Goal: Task Accomplishment & Management: Use online tool/utility

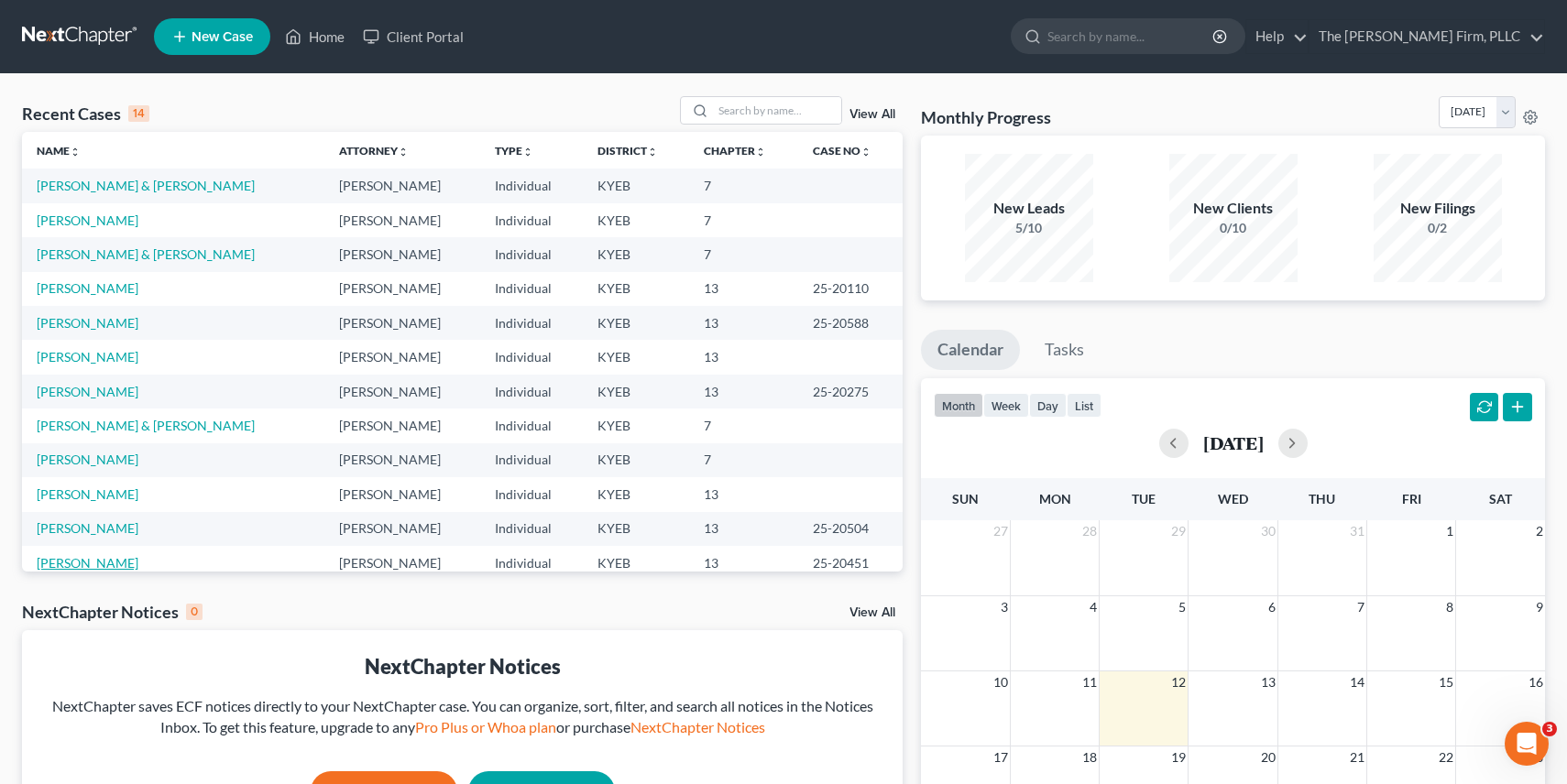
click at [80, 561] on link "[PERSON_NAME]" at bounding box center [87, 562] width 102 height 16
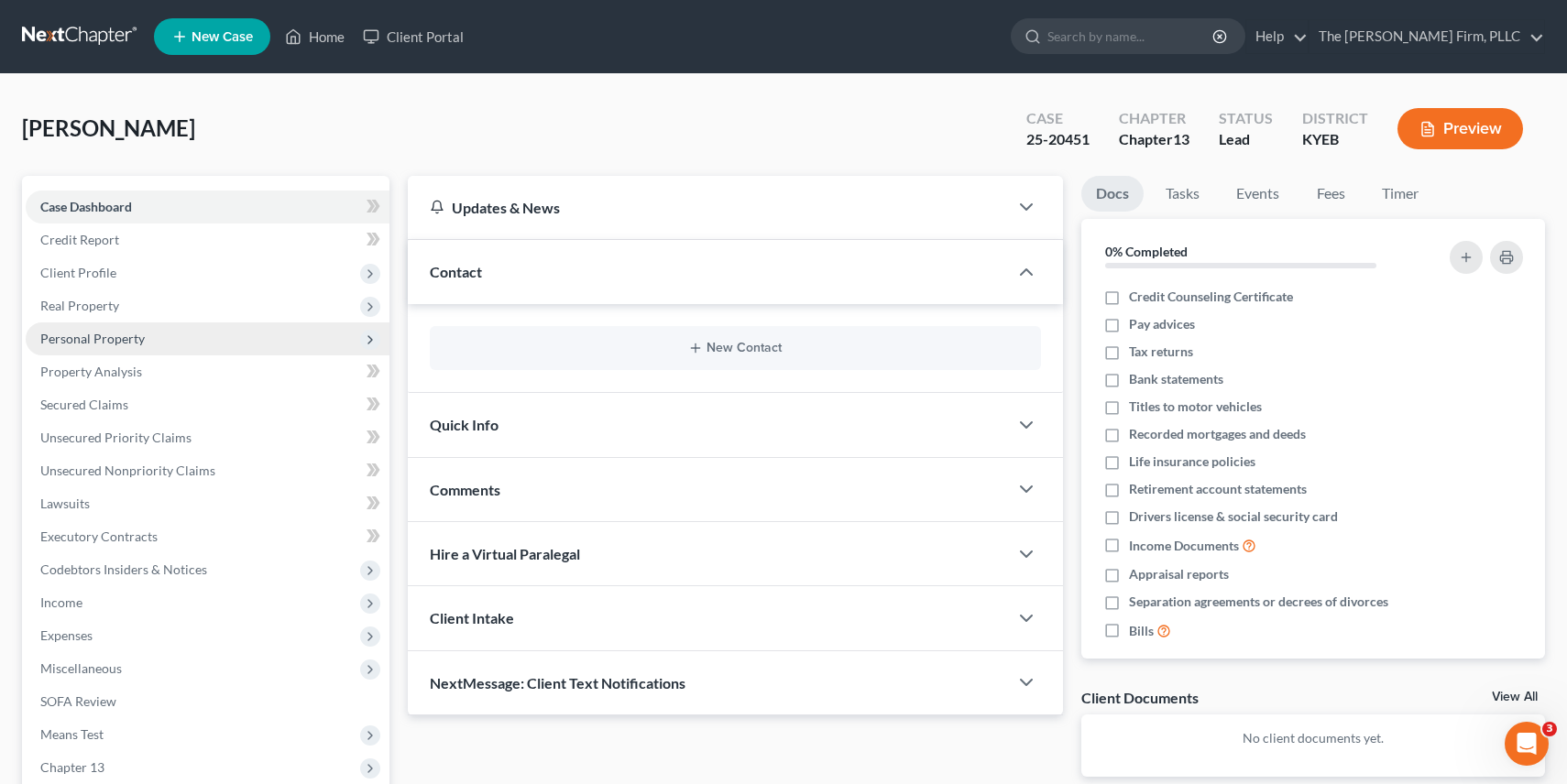
click at [124, 335] on span "Personal Property" at bounding box center [93, 338] width 105 height 16
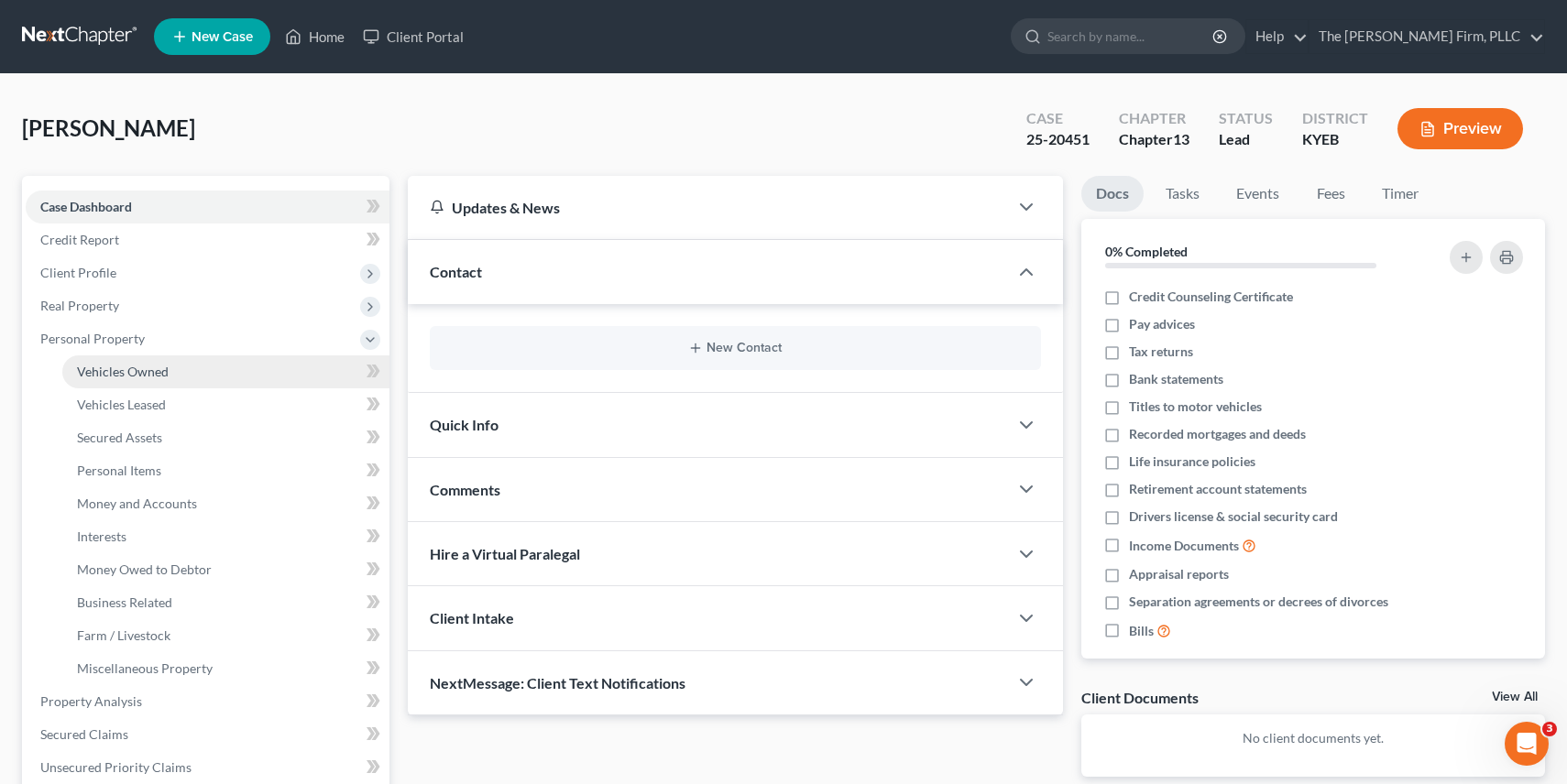
click at [163, 364] on span "Vehicles Owned" at bounding box center [123, 371] width 92 height 16
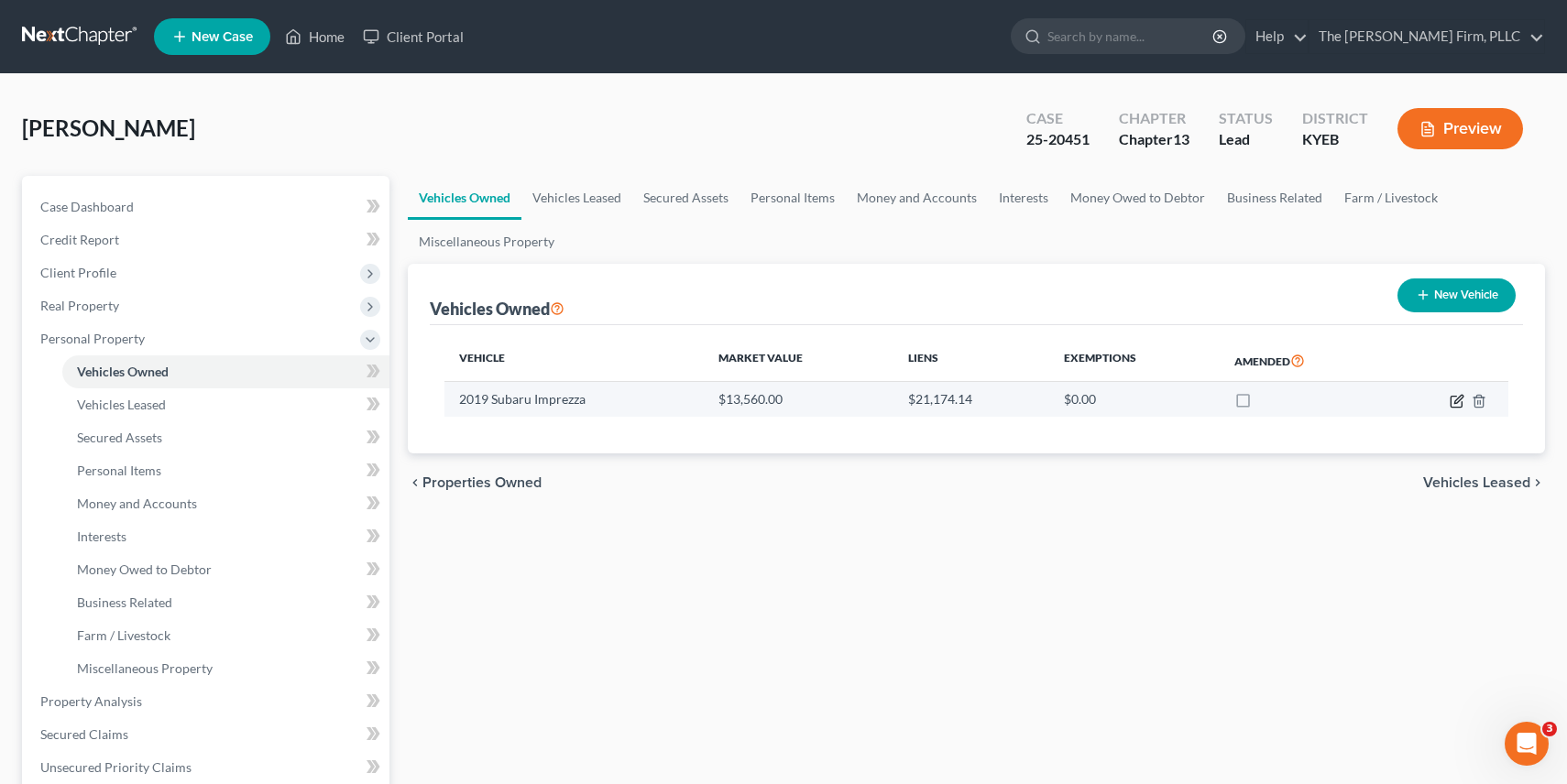
click at [1454, 399] on icon "button" at bounding box center [1457, 401] width 15 height 15
select select "0"
select select "7"
select select "0"
select select "36"
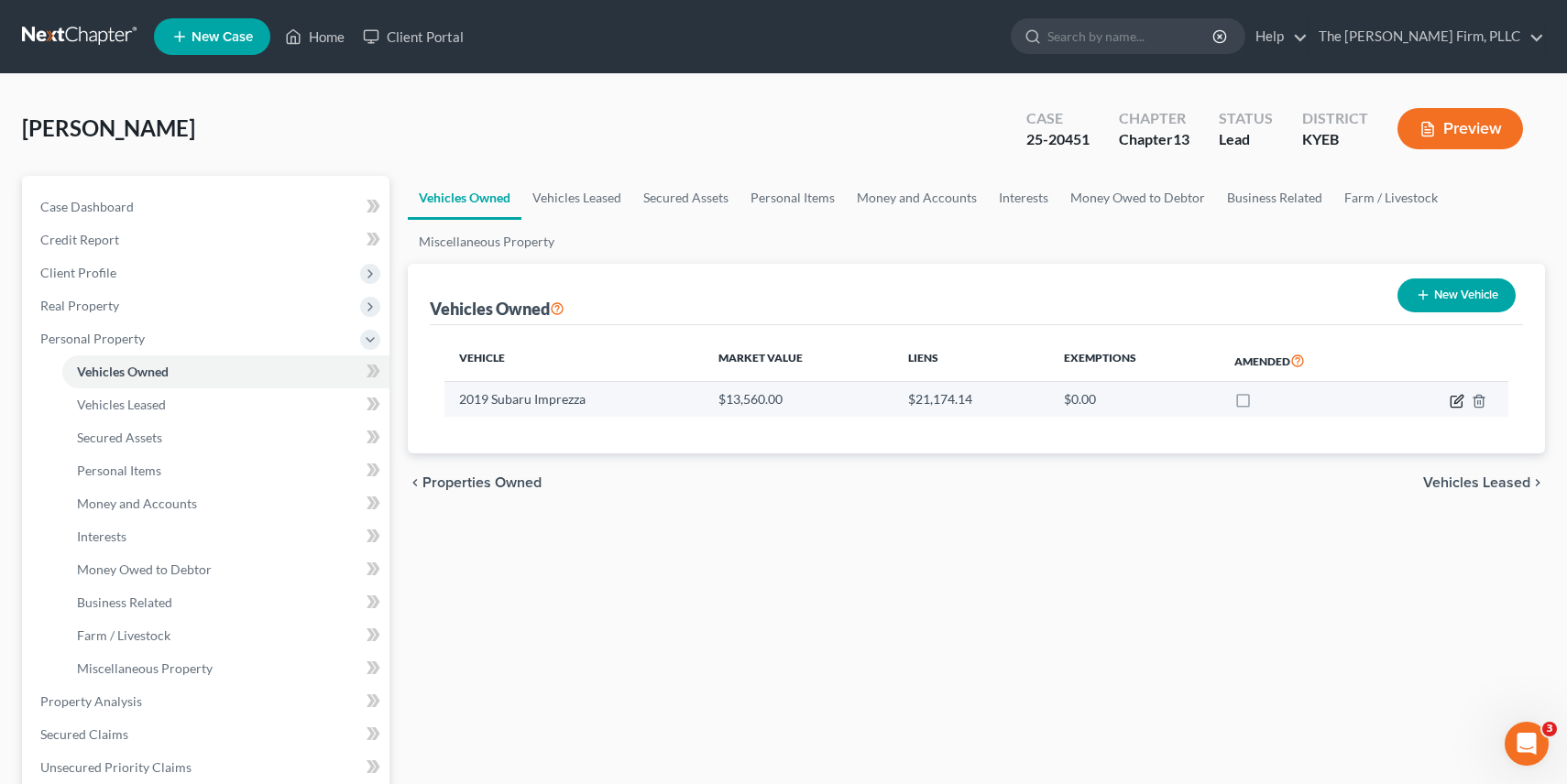
select select "0"
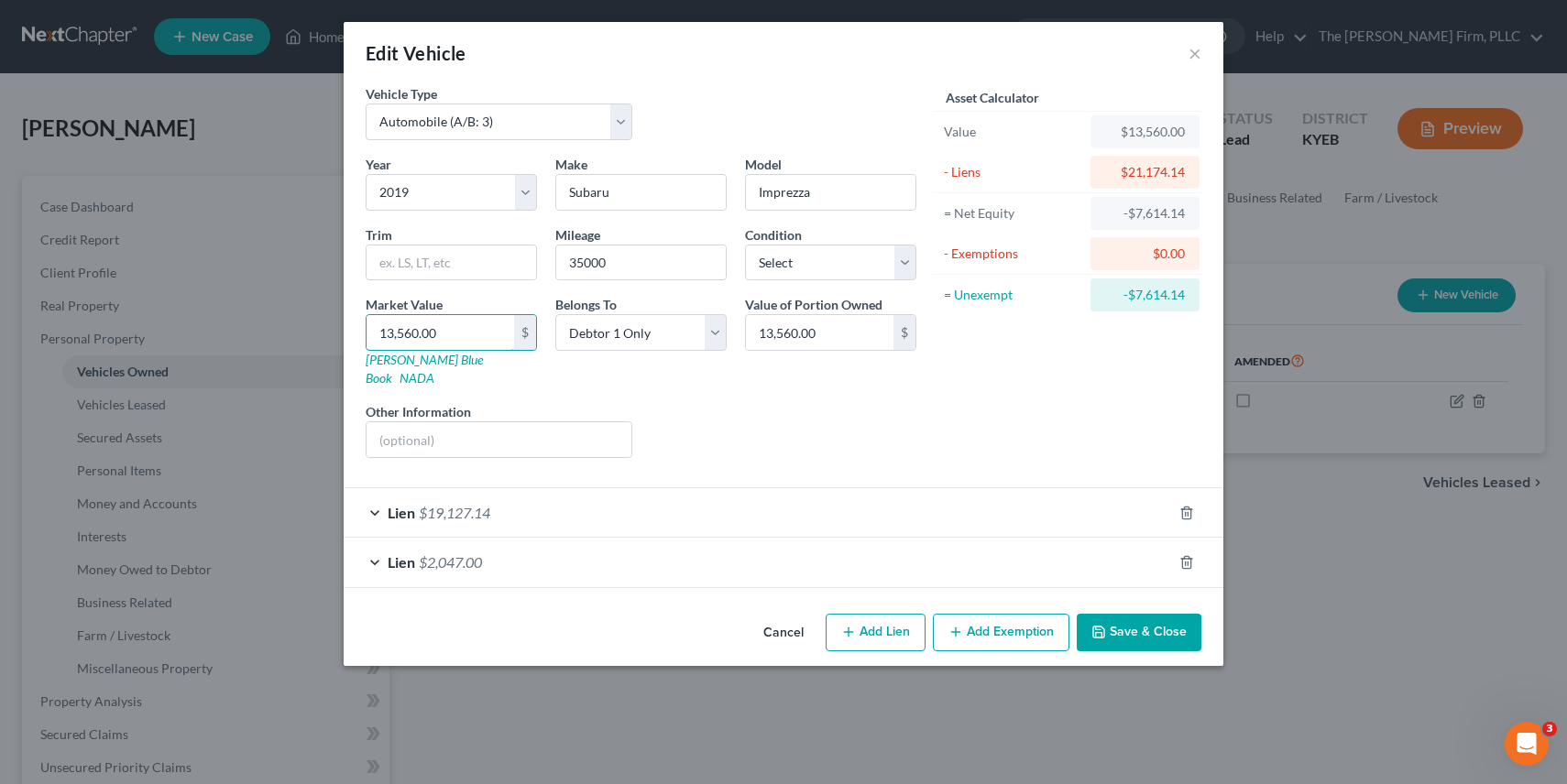
drag, startPoint x: 463, startPoint y: 332, endPoint x: 316, endPoint y: 331, distance: 147.0
click at [316, 331] on div "Edit Vehicle × Vehicle Type Select Automobile (A/B: 3) Truck (A/B: 3) Trailer (…" at bounding box center [784, 392] width 1567 height 784
drag, startPoint x: 461, startPoint y: 341, endPoint x: 365, endPoint y: 335, distance: 96.2
click at [365, 335] on div "Market Value 13,560.00 $ [PERSON_NAME] Blue Book NADA" at bounding box center [451, 341] width 190 height 93
type input "1"
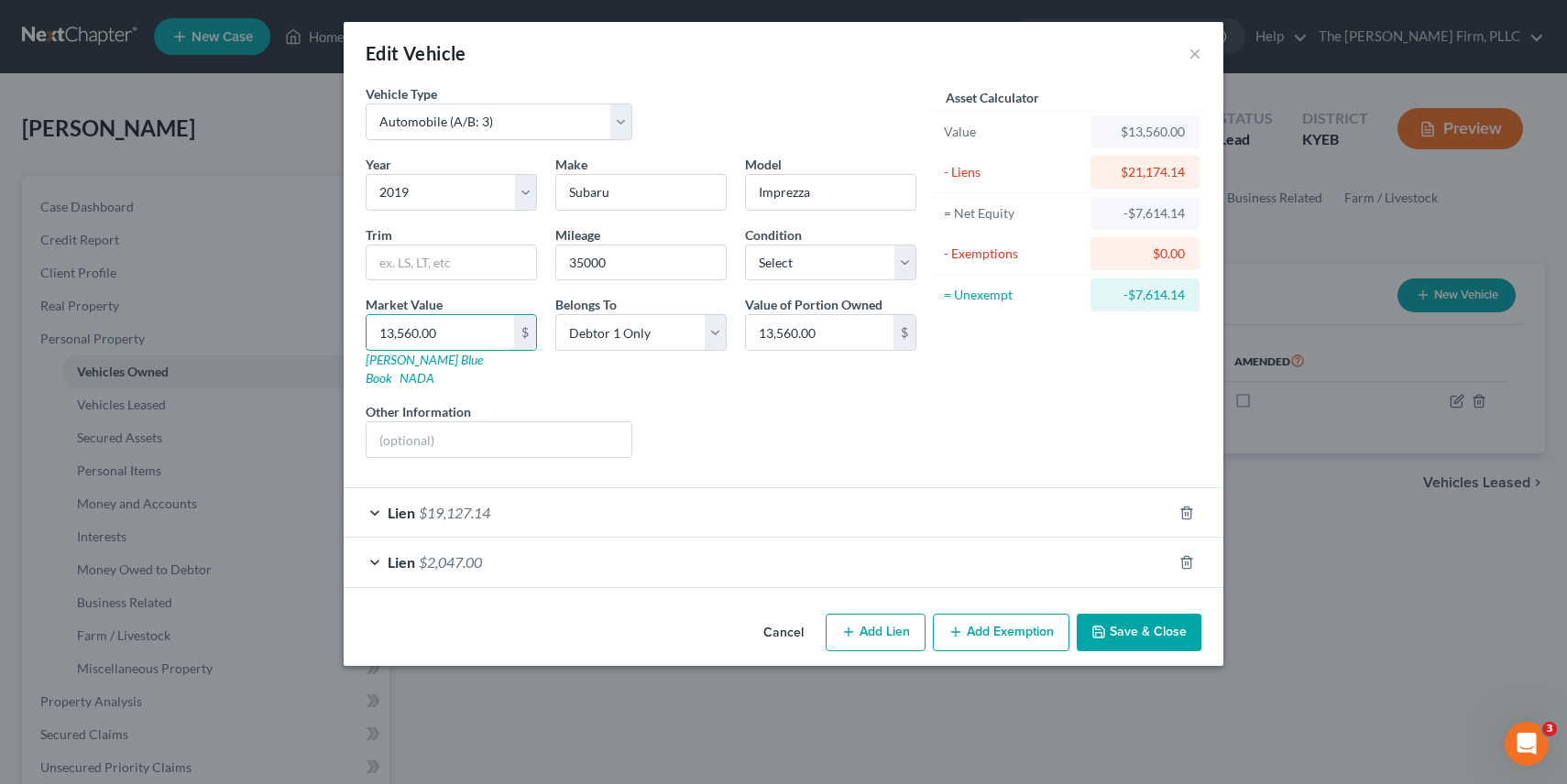
type input "1.00"
type input "14"
type input "14.00"
type input "145"
type input "145.00"
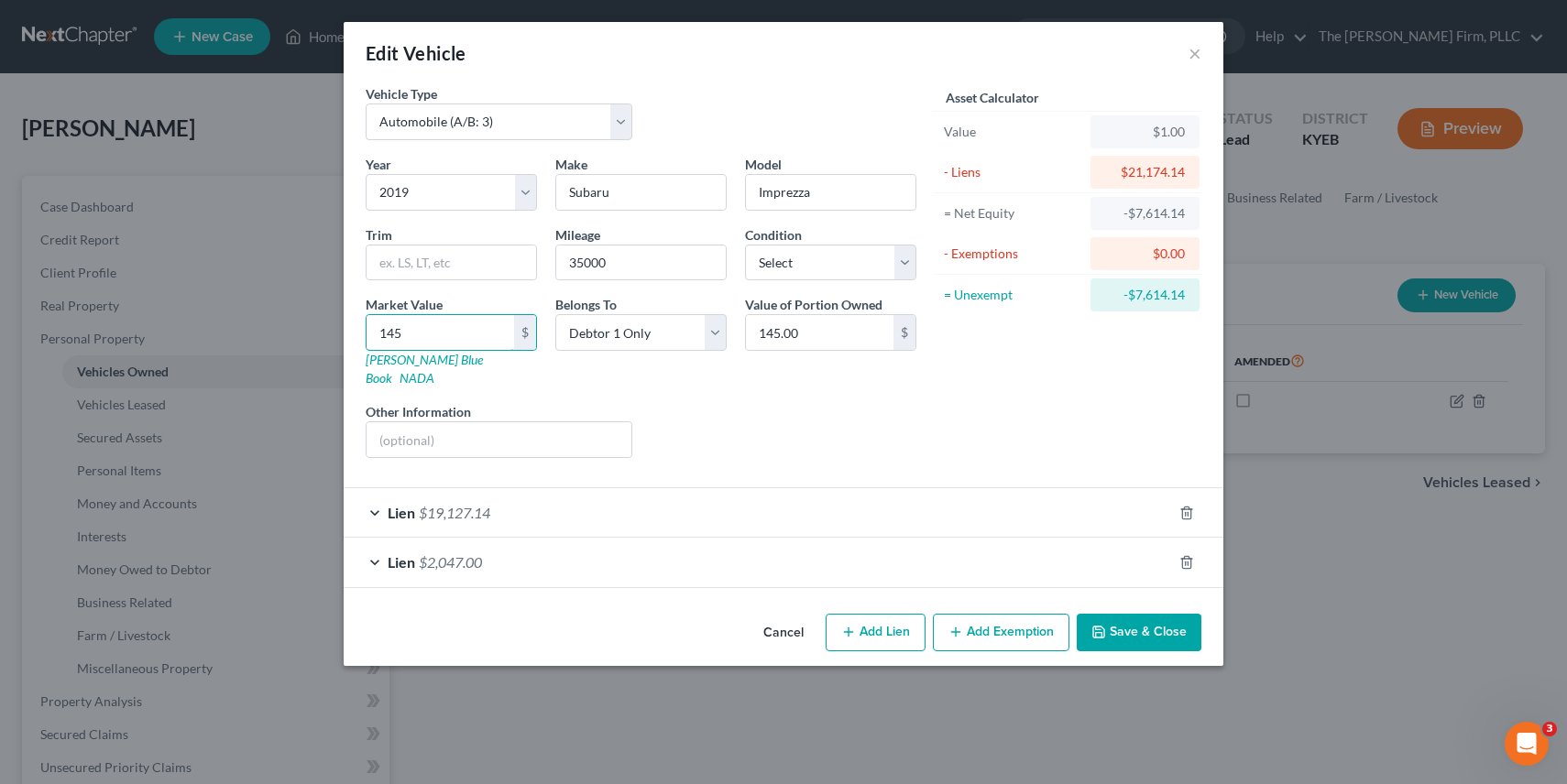
type input "1450"
type input "1,450.00"
type input "1,4500"
type input "14,500.00"
type input "14,500"
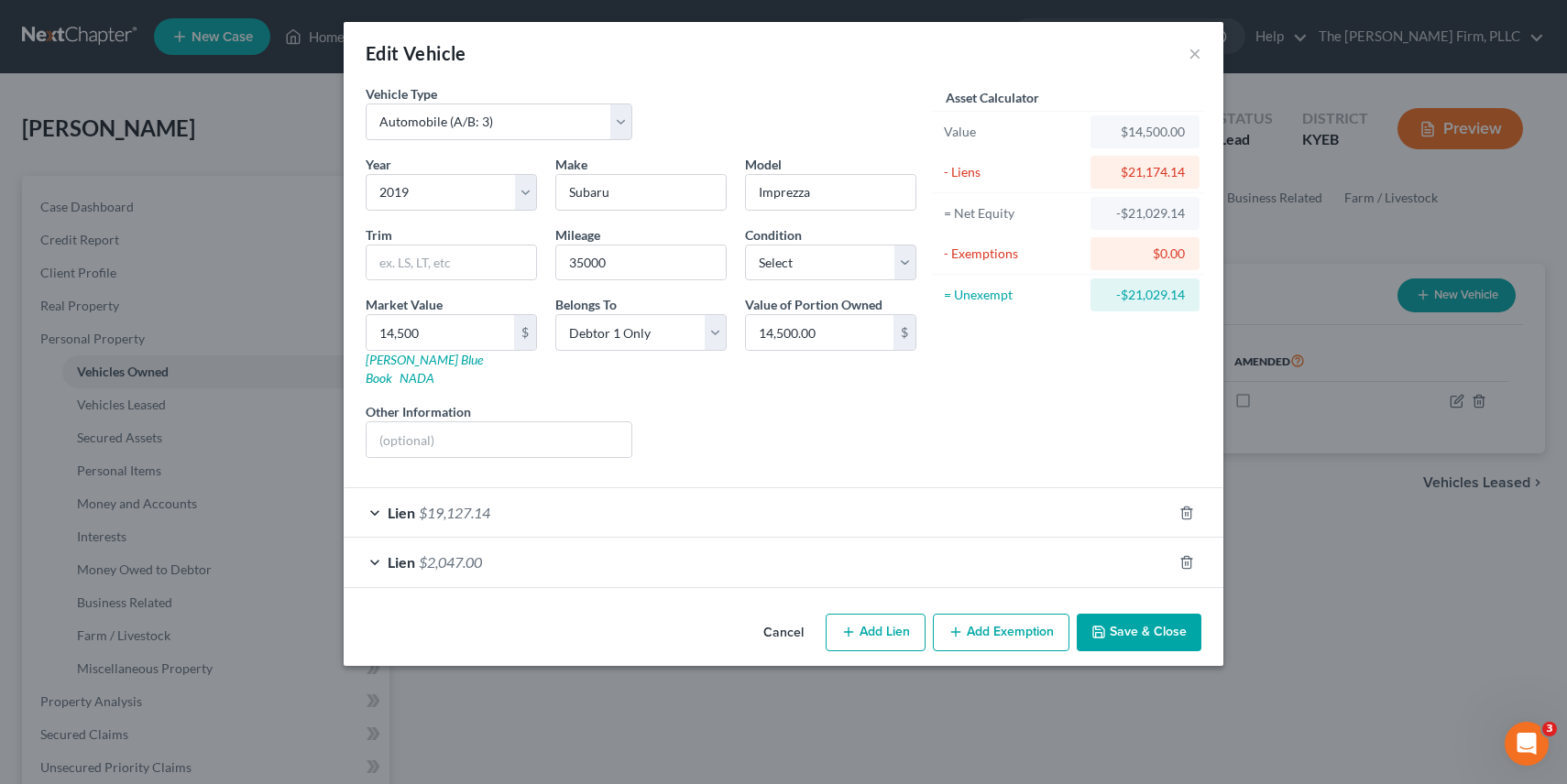
click at [615, 488] on div "Lien $19,127.14" at bounding box center [757, 513] width 828 height 49
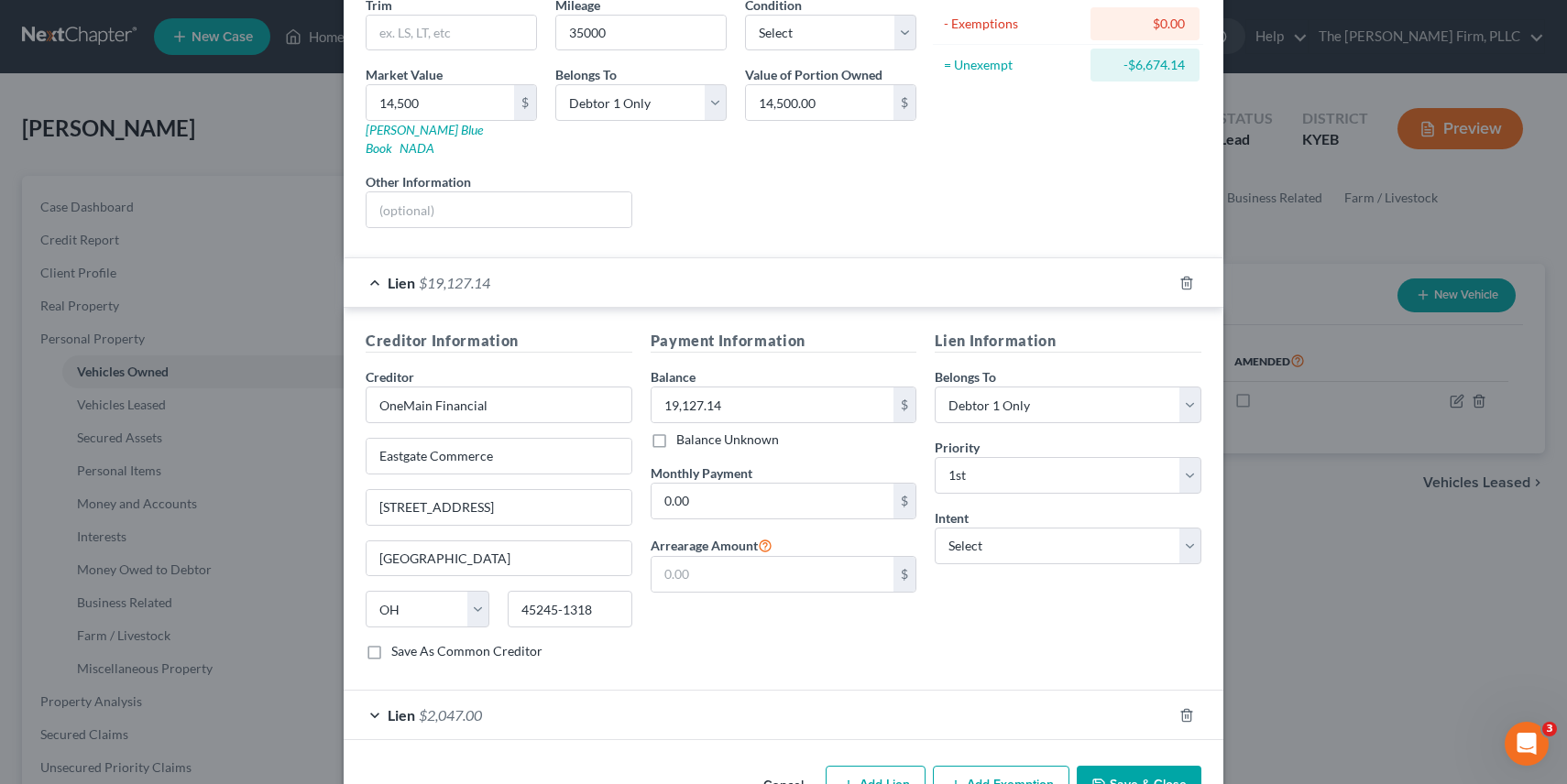
scroll to position [269, 0]
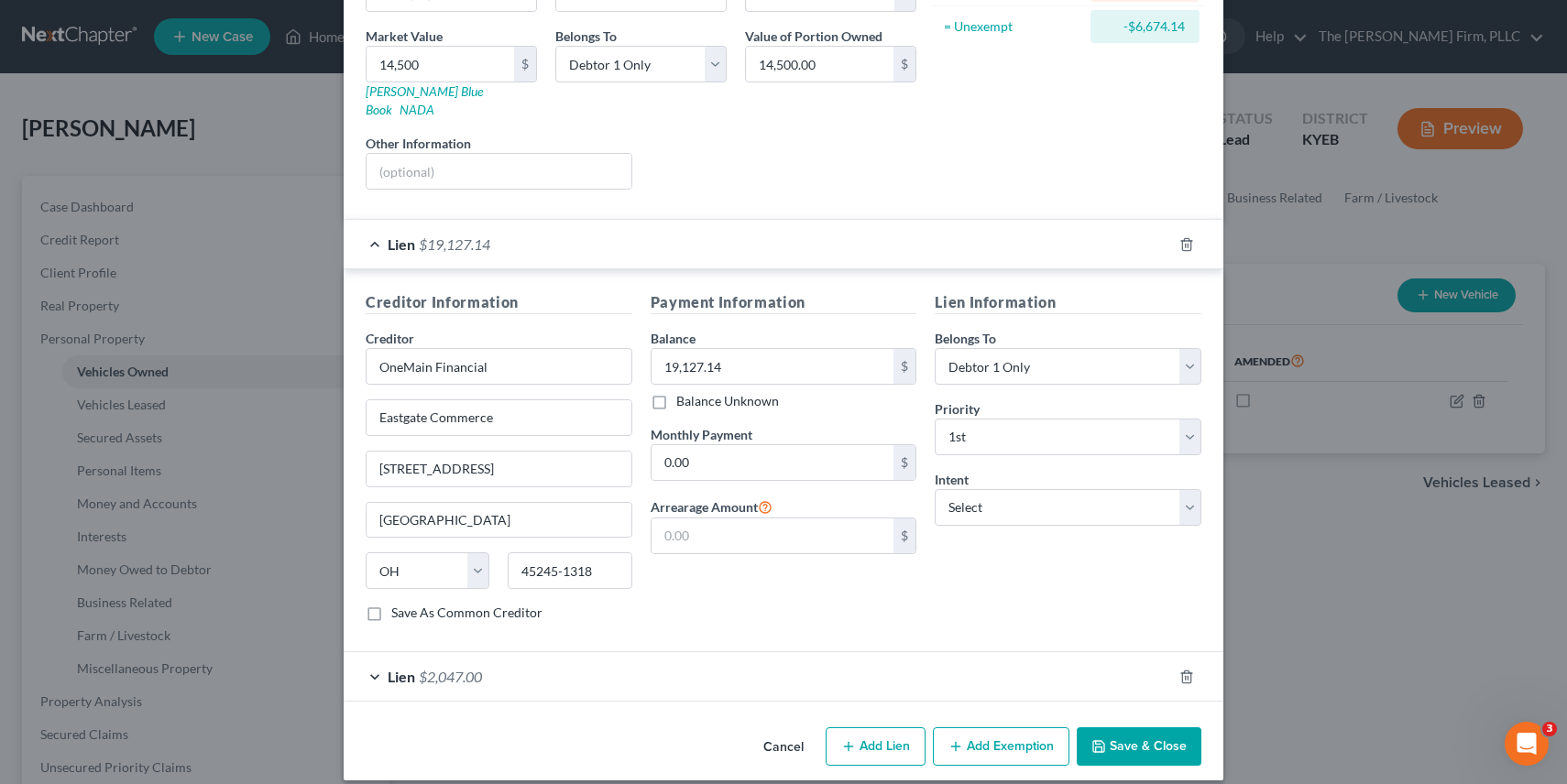
click at [1137, 731] on button "Save & Close" at bounding box center [1138, 746] width 124 height 38
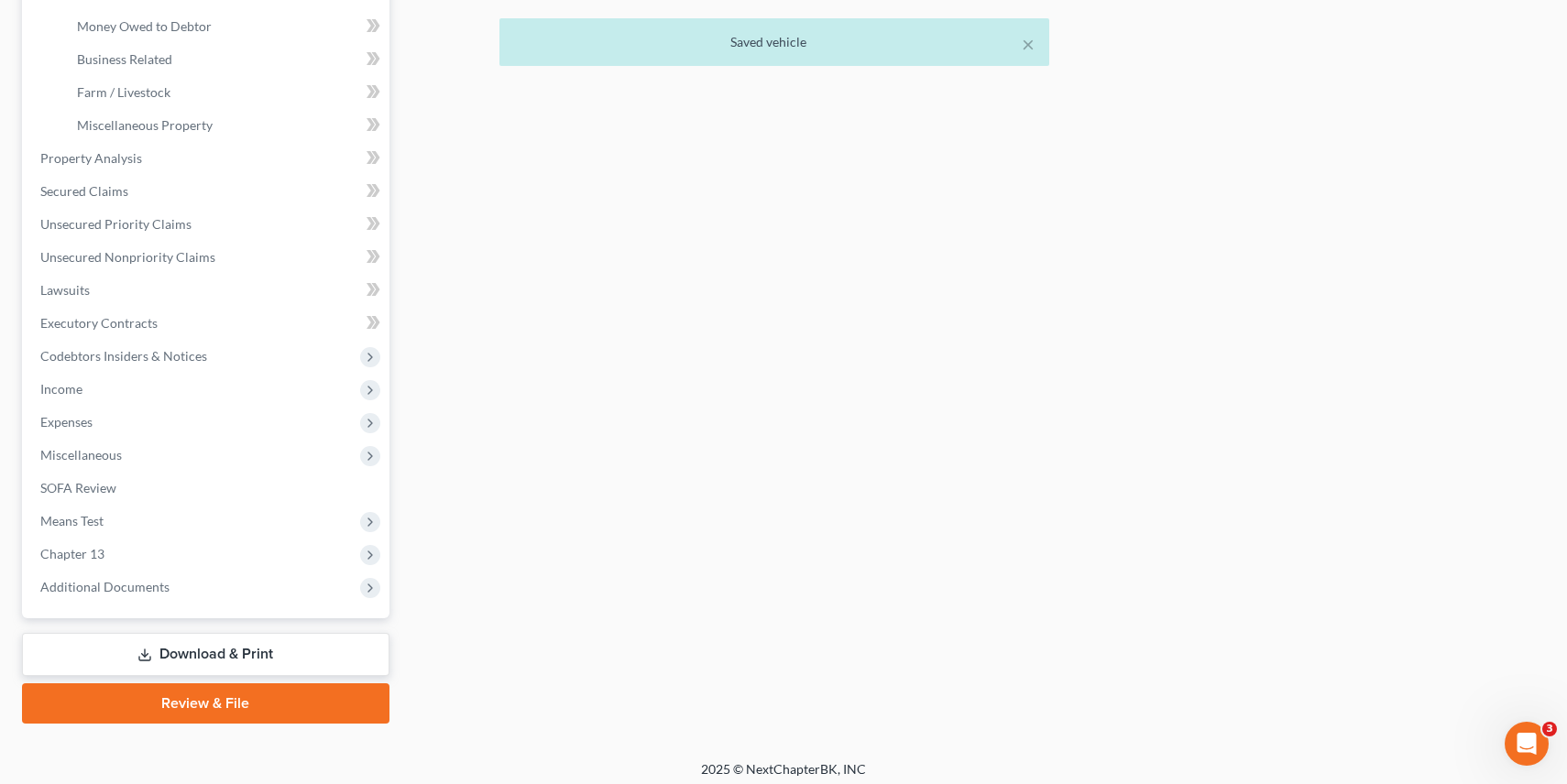
scroll to position [550, 0]
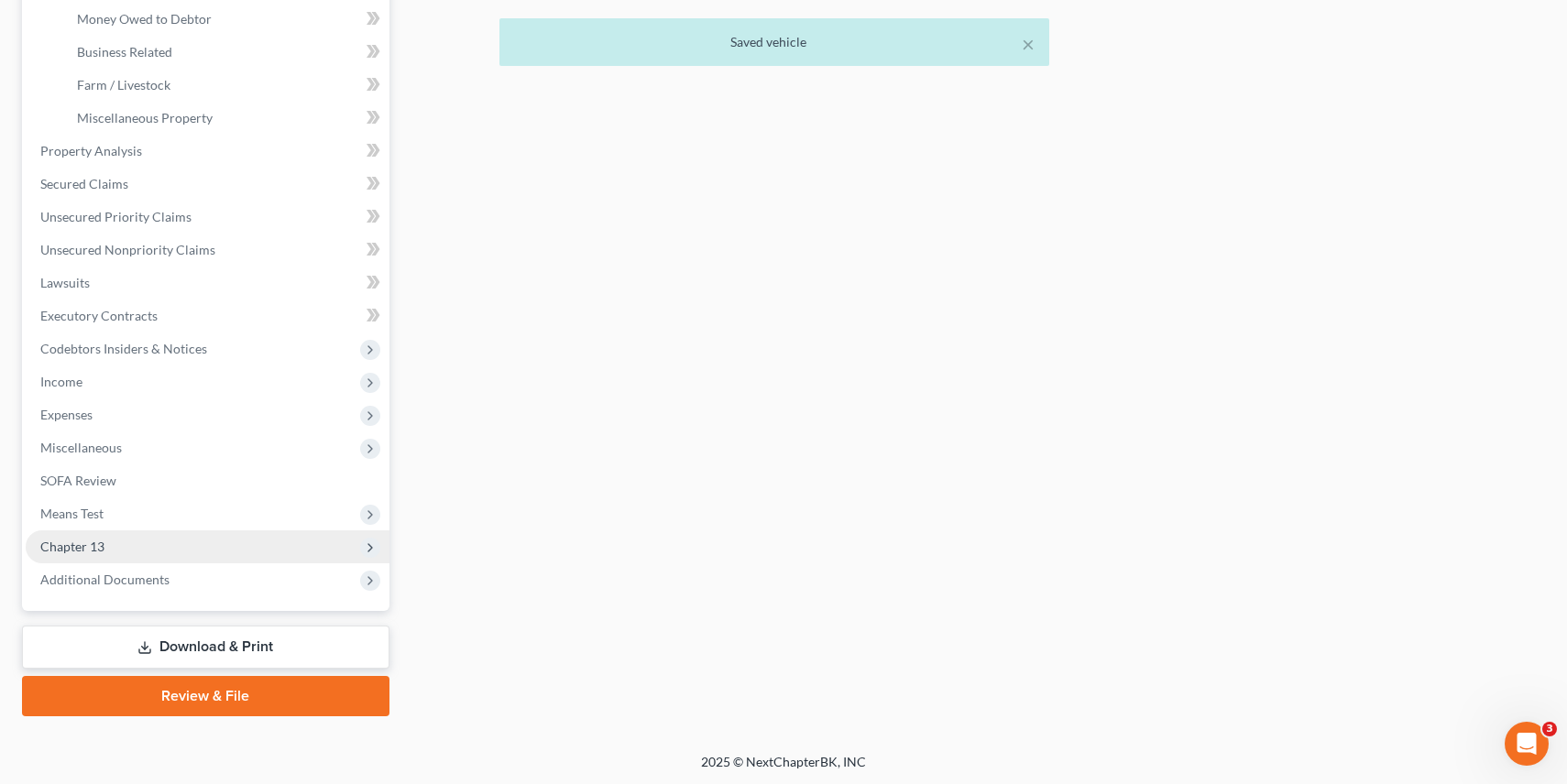
click at [98, 543] on span "Chapter 13" at bounding box center [72, 546] width 65 height 16
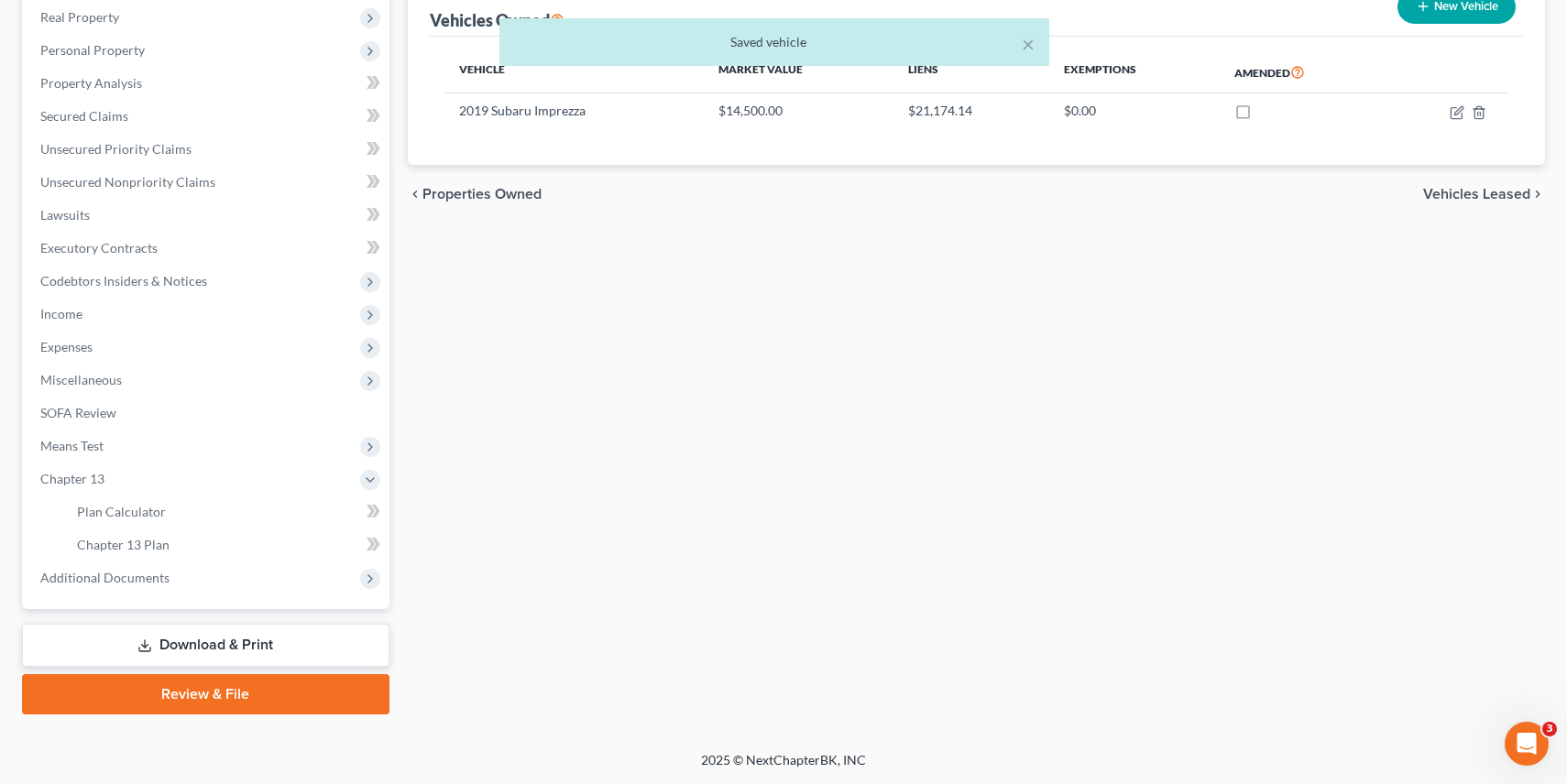
scroll to position [286, 0]
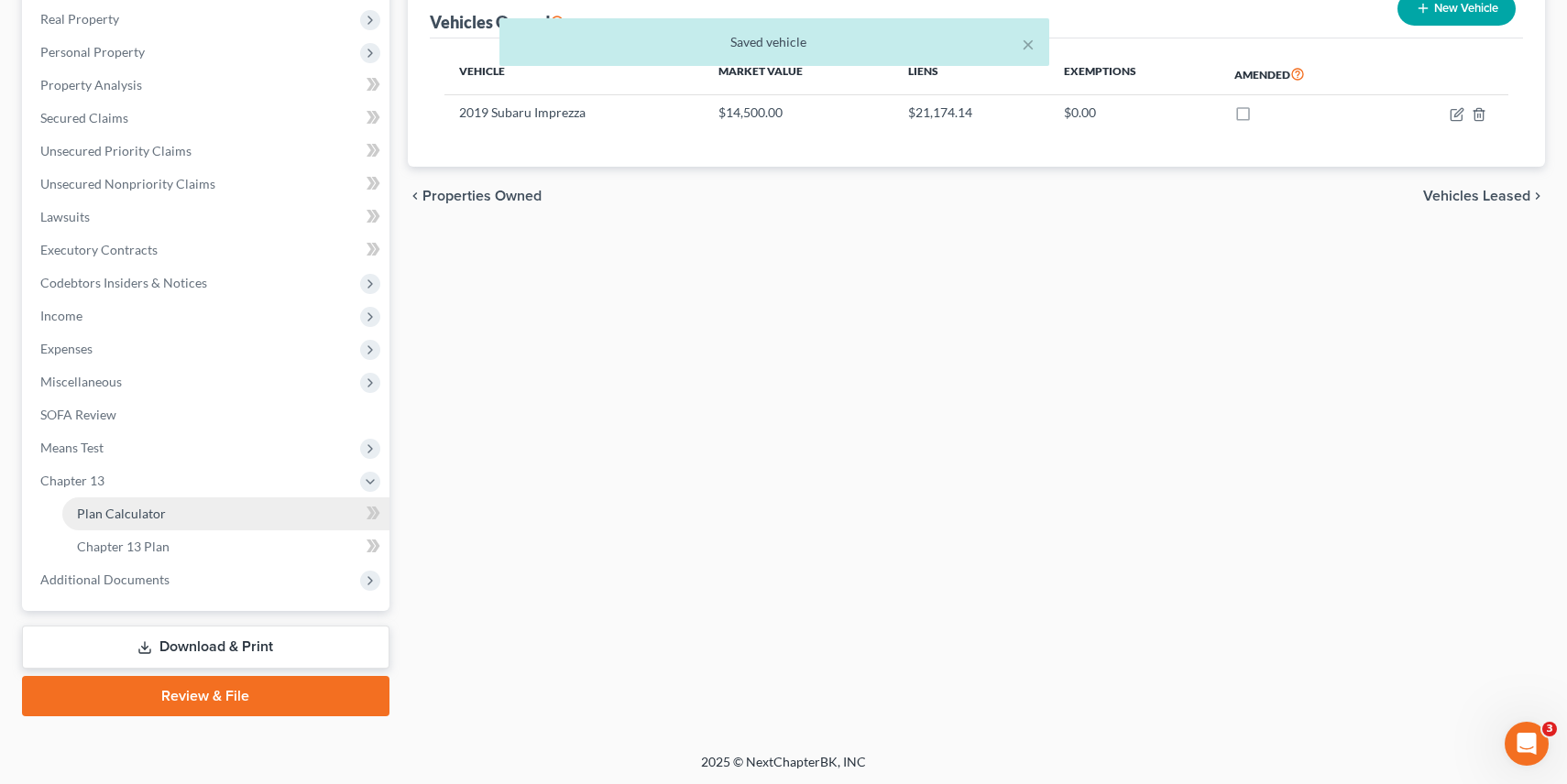
click at [194, 521] on link "Plan Calculator" at bounding box center [227, 514] width 328 height 33
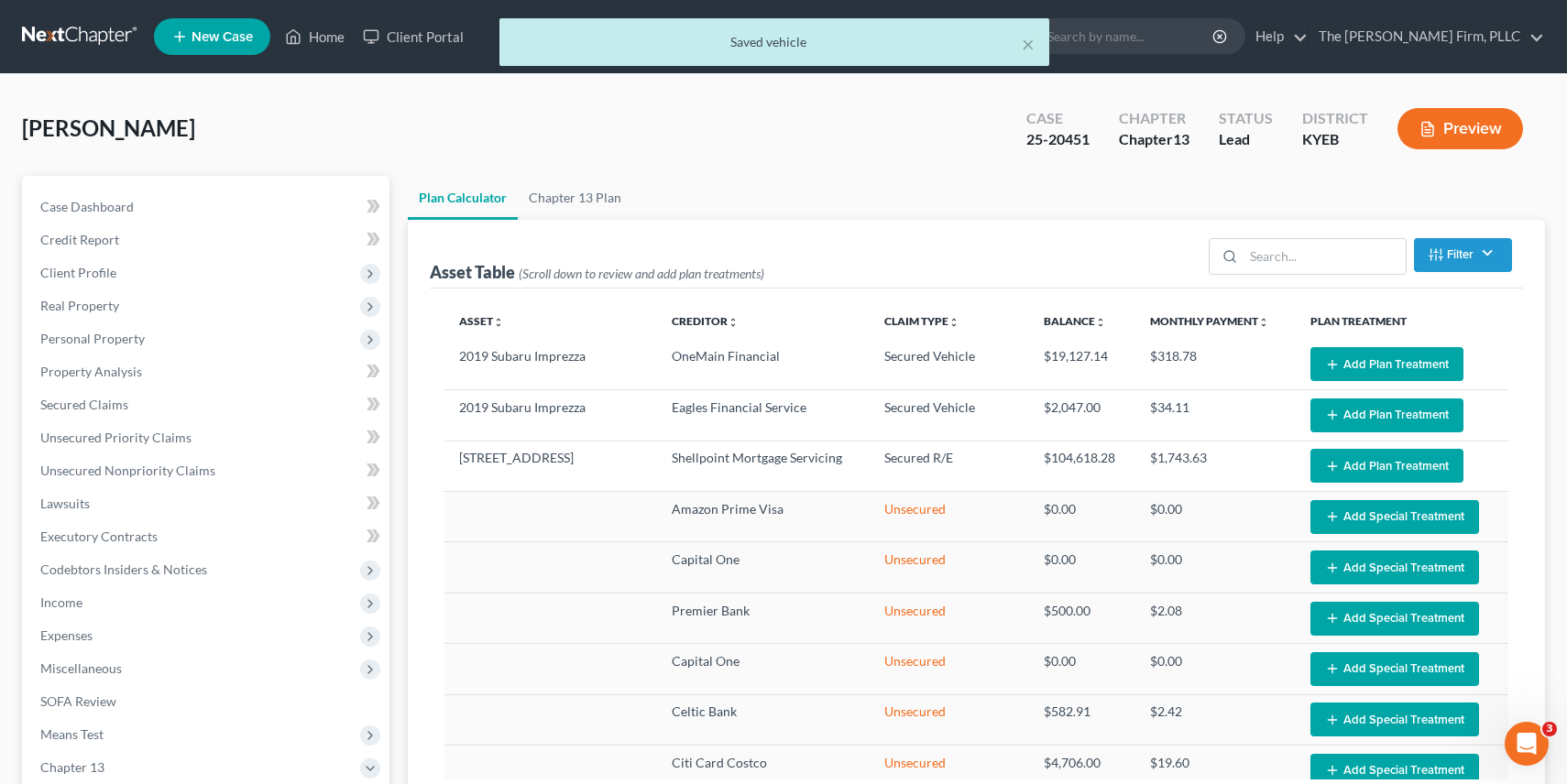
scroll to position [7, 0]
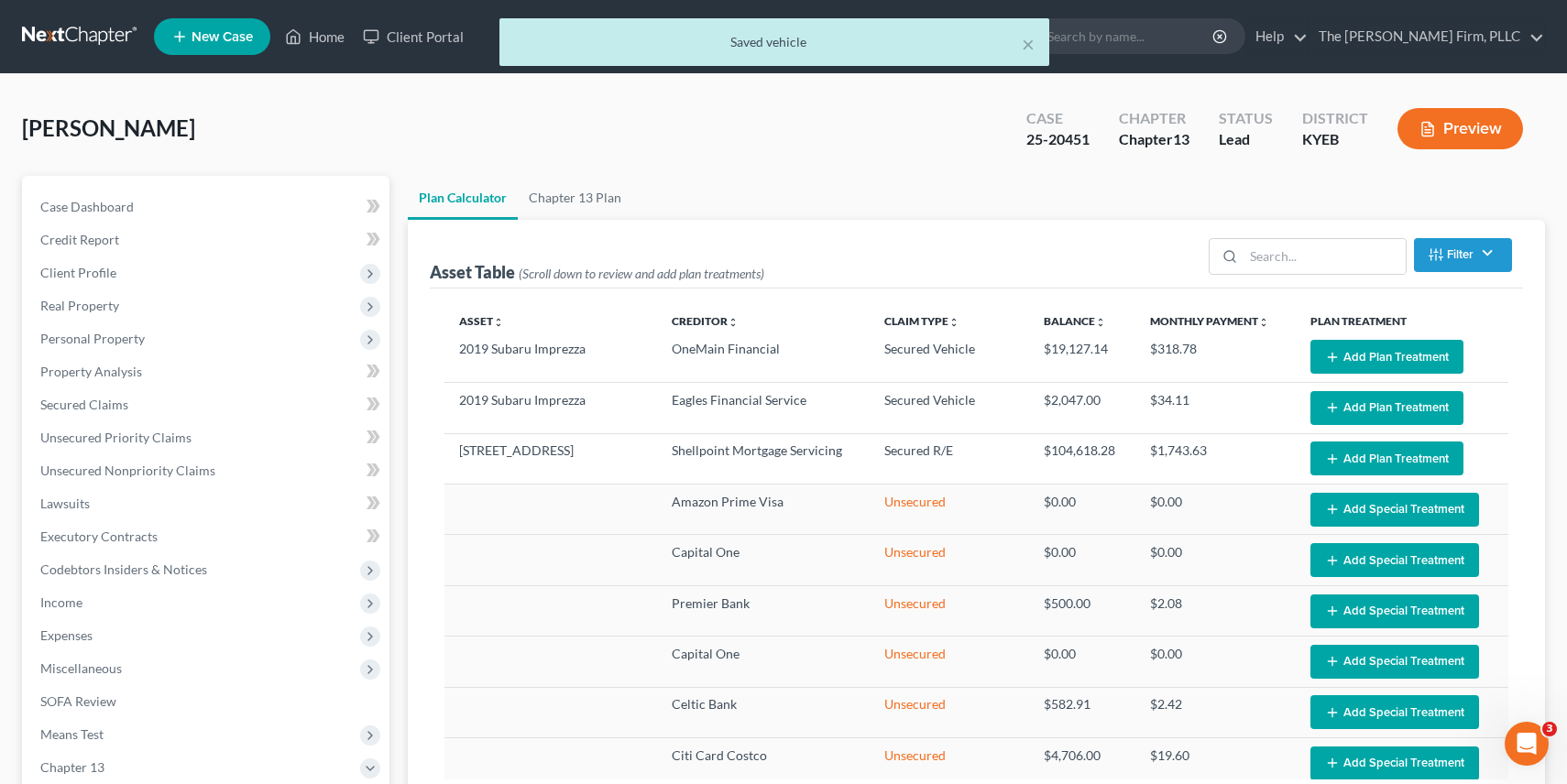
select select "59"
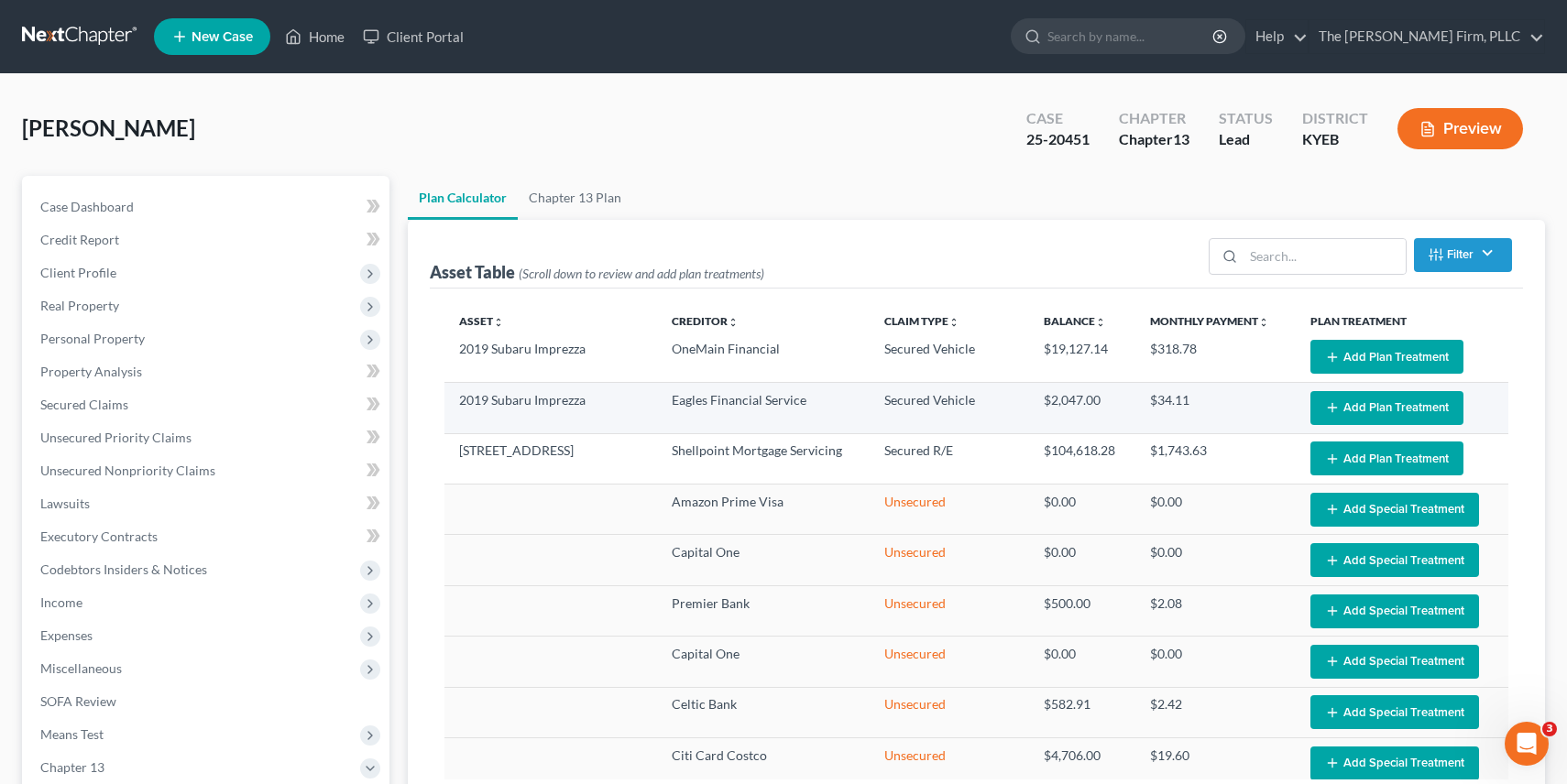
scroll to position [0, 0]
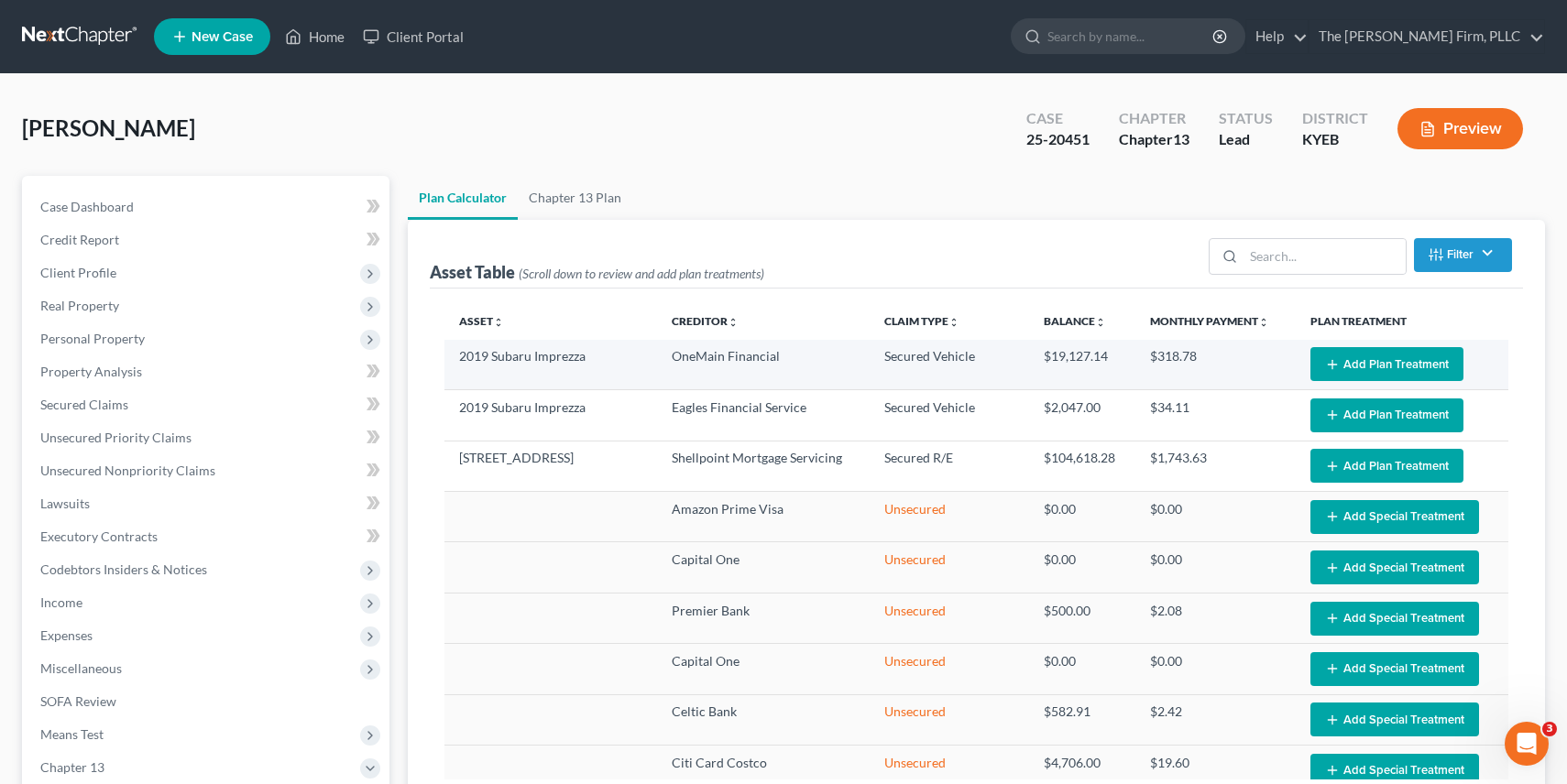
click at [1378, 366] on button "Add Plan Treatment" at bounding box center [1387, 364] width 154 height 34
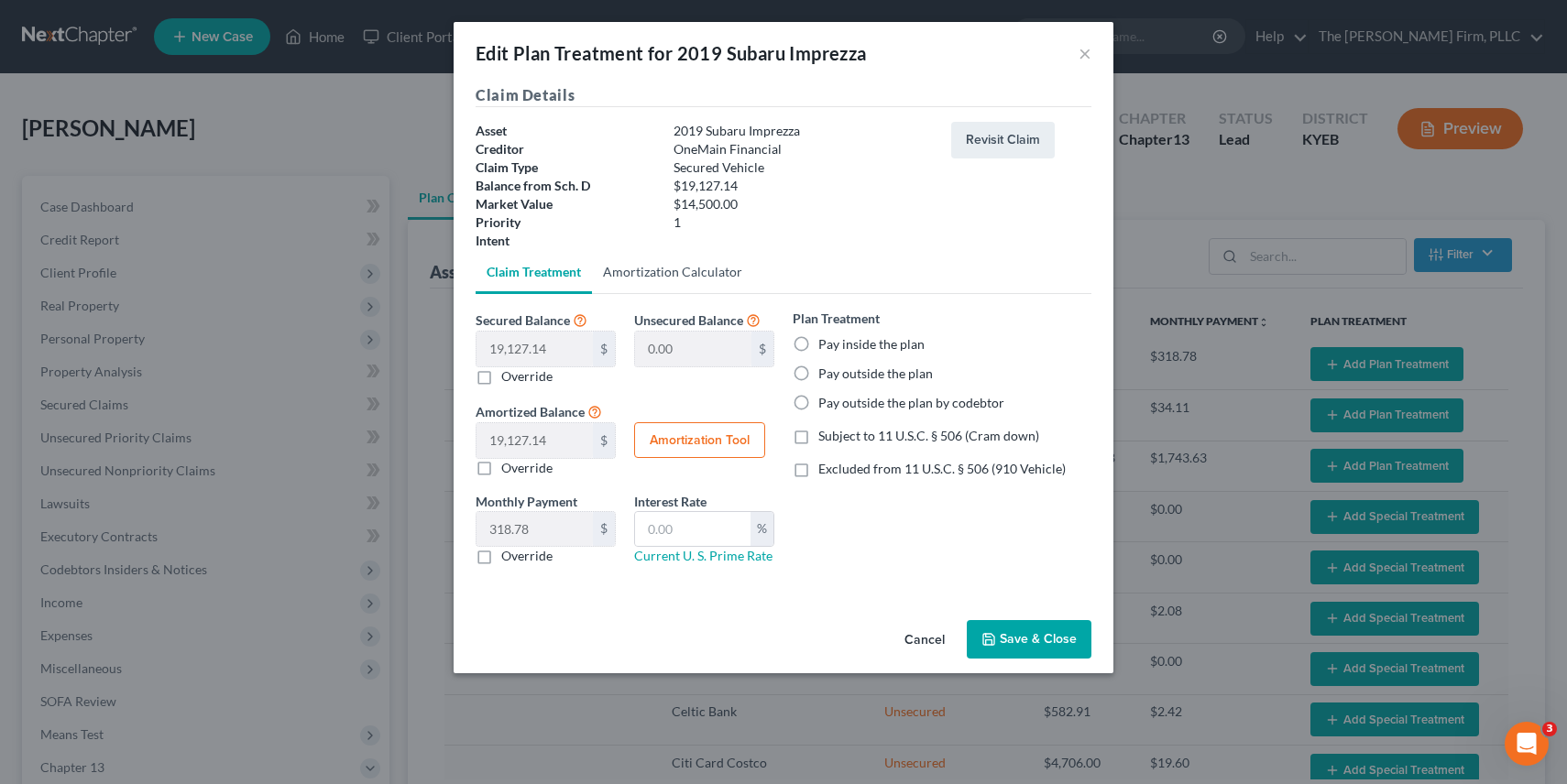
click at [656, 274] on link "Amortization Calculator" at bounding box center [673, 271] width 161 height 44
type input "19,127.14"
type input "60"
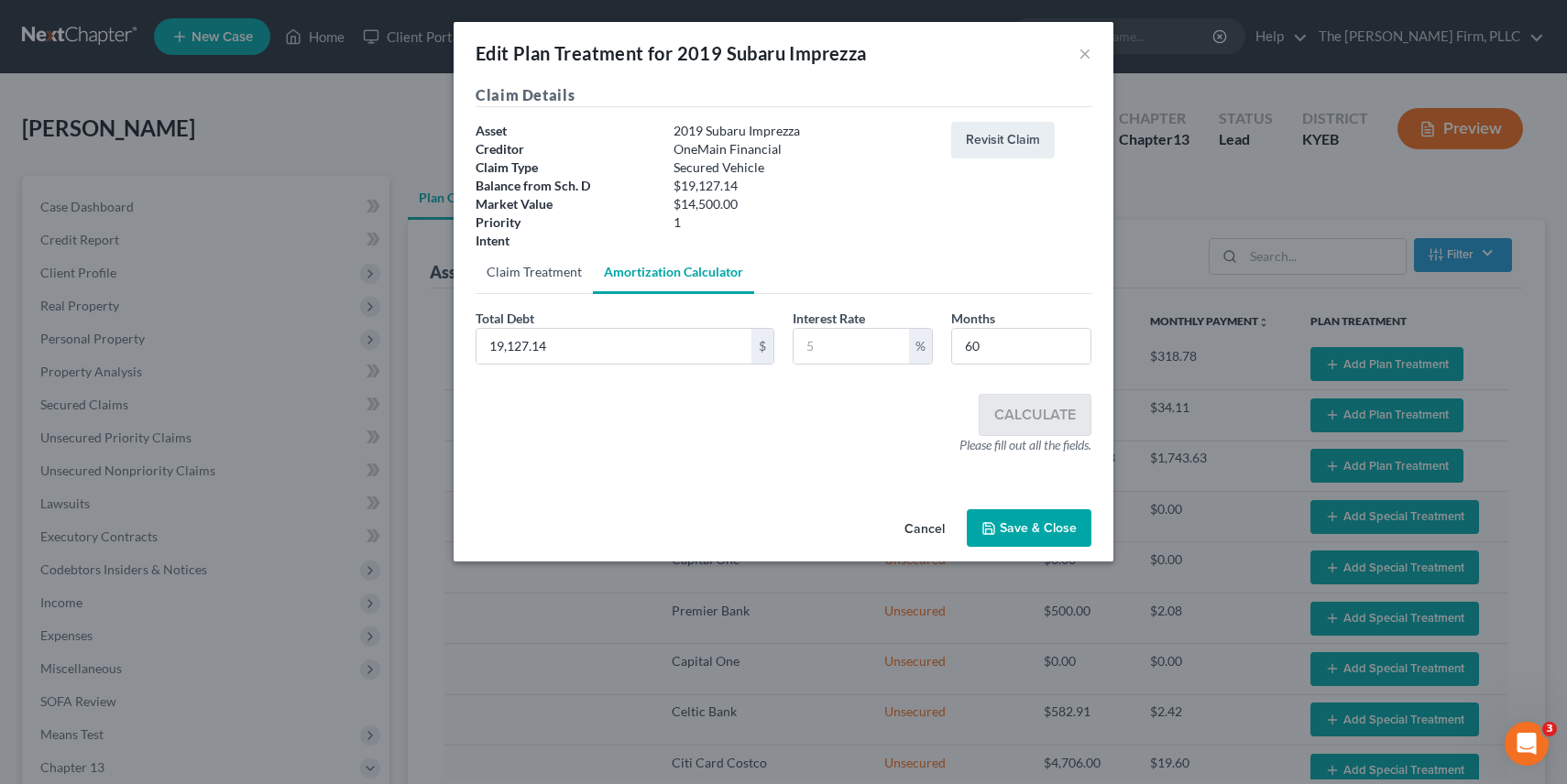
click at [540, 271] on link "Claim Treatment" at bounding box center [534, 271] width 117 height 44
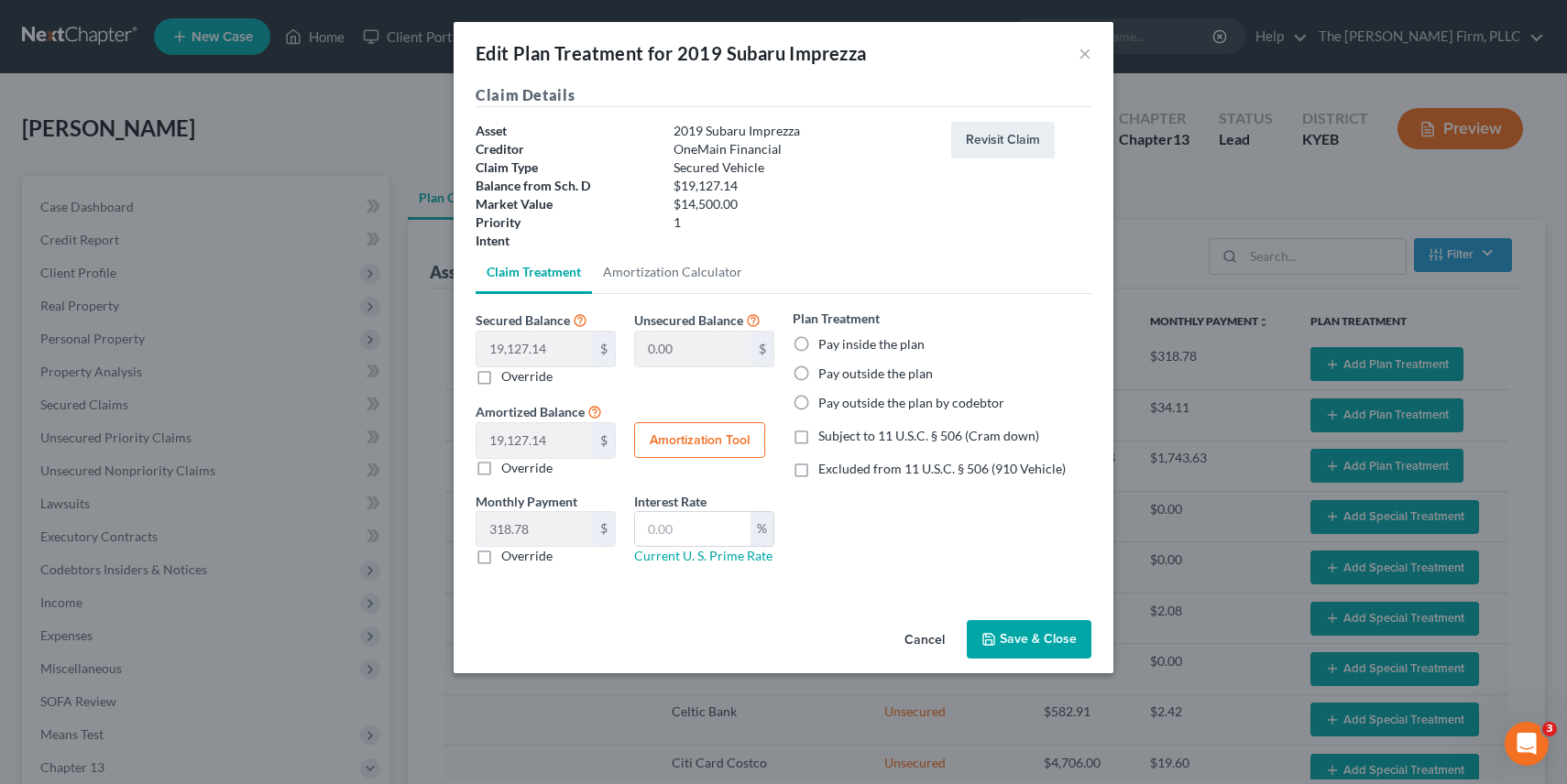
click at [818, 347] on label "Pay inside the plan" at bounding box center [871, 344] width 107 height 19
click at [826, 347] on input "Pay inside the plan" at bounding box center [831, 341] width 12 height 12
radio input "true"
click at [684, 531] on input "text" at bounding box center [693, 529] width 115 height 35
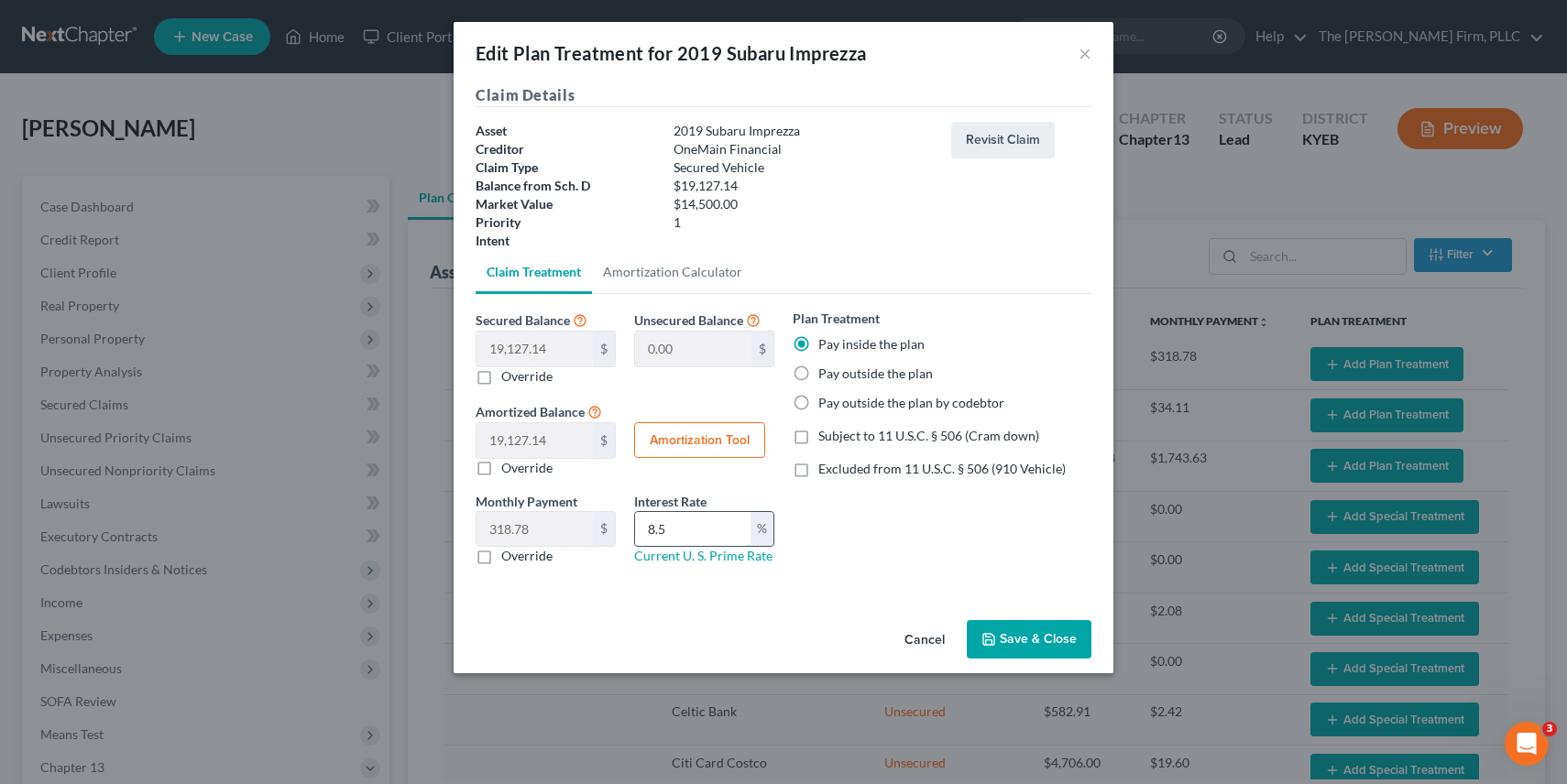
type input "8.5"
click at [502, 379] on label "Override" at bounding box center [527, 377] width 51 height 19
click at [508, 379] on input "Override" at bounding box center [514, 373] width 12 height 12
checkbox input "true"
click at [513, 350] on input "text" at bounding box center [535, 348] width 116 height 35
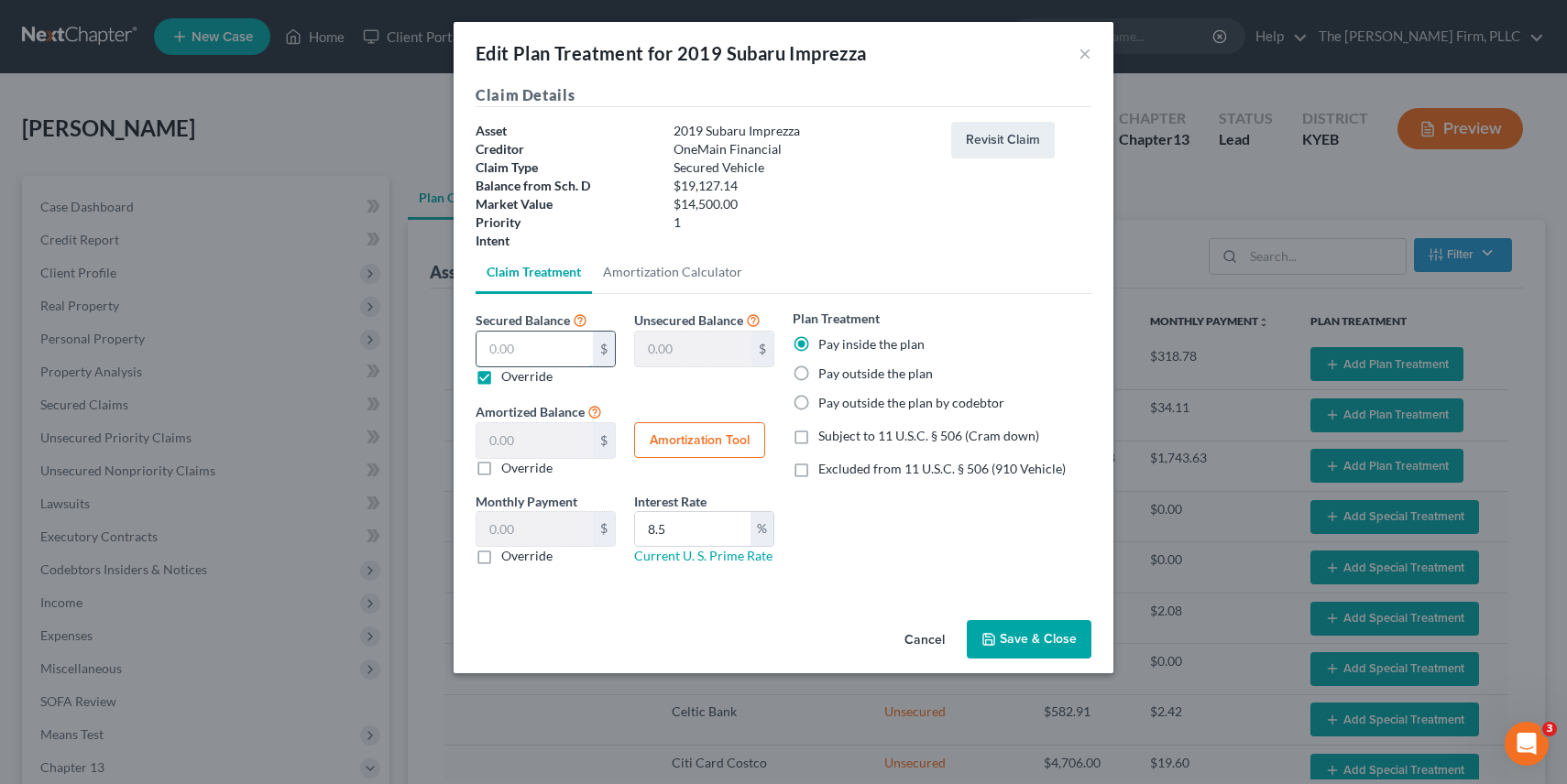
type input "1"
type input "19,126.14"
type input "1.00"
type input "0.01"
type input "14"
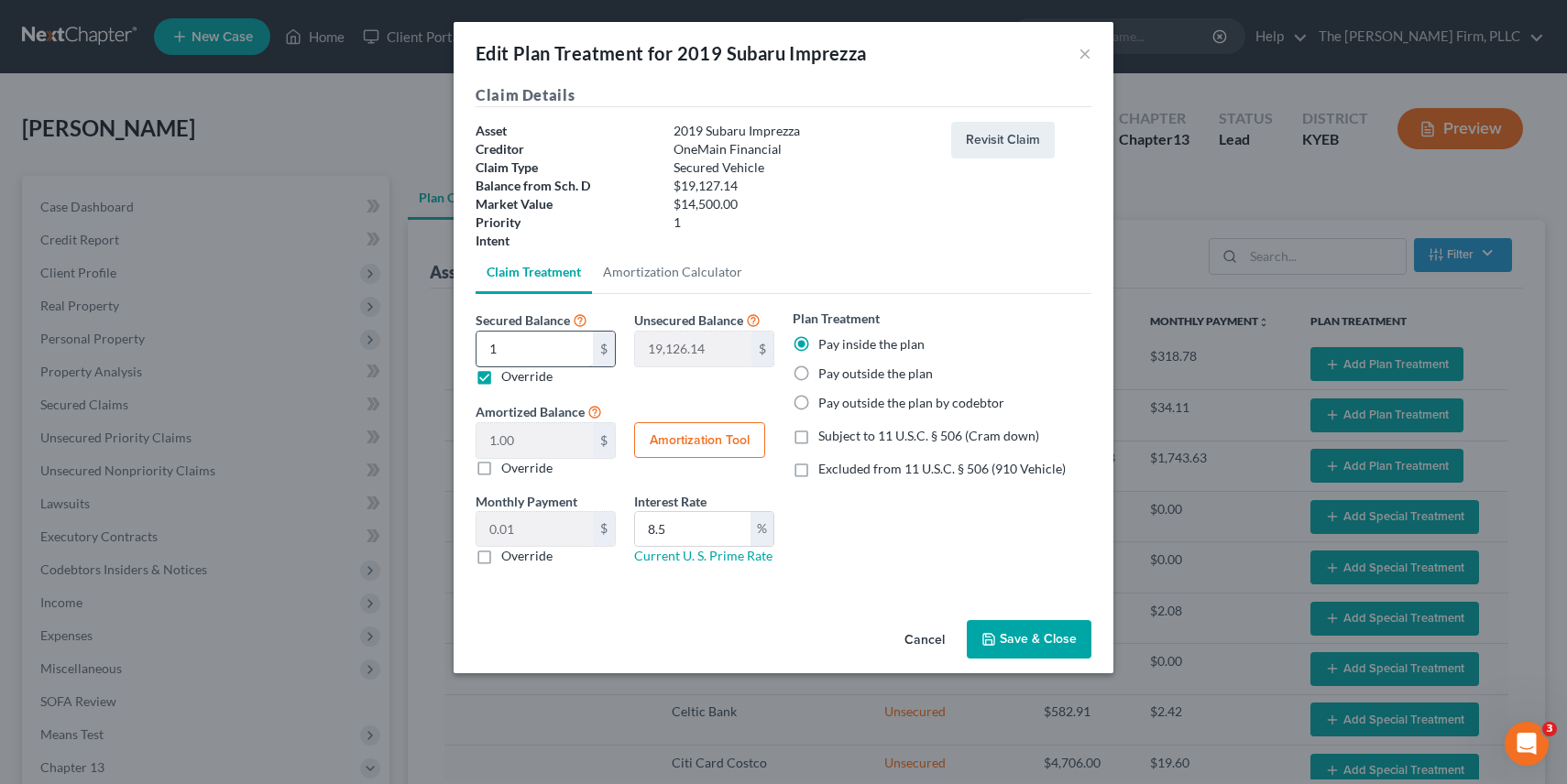
type input "19,113.14"
type input "14.00"
type input "0.23"
type input "145"
type input "18,982.14"
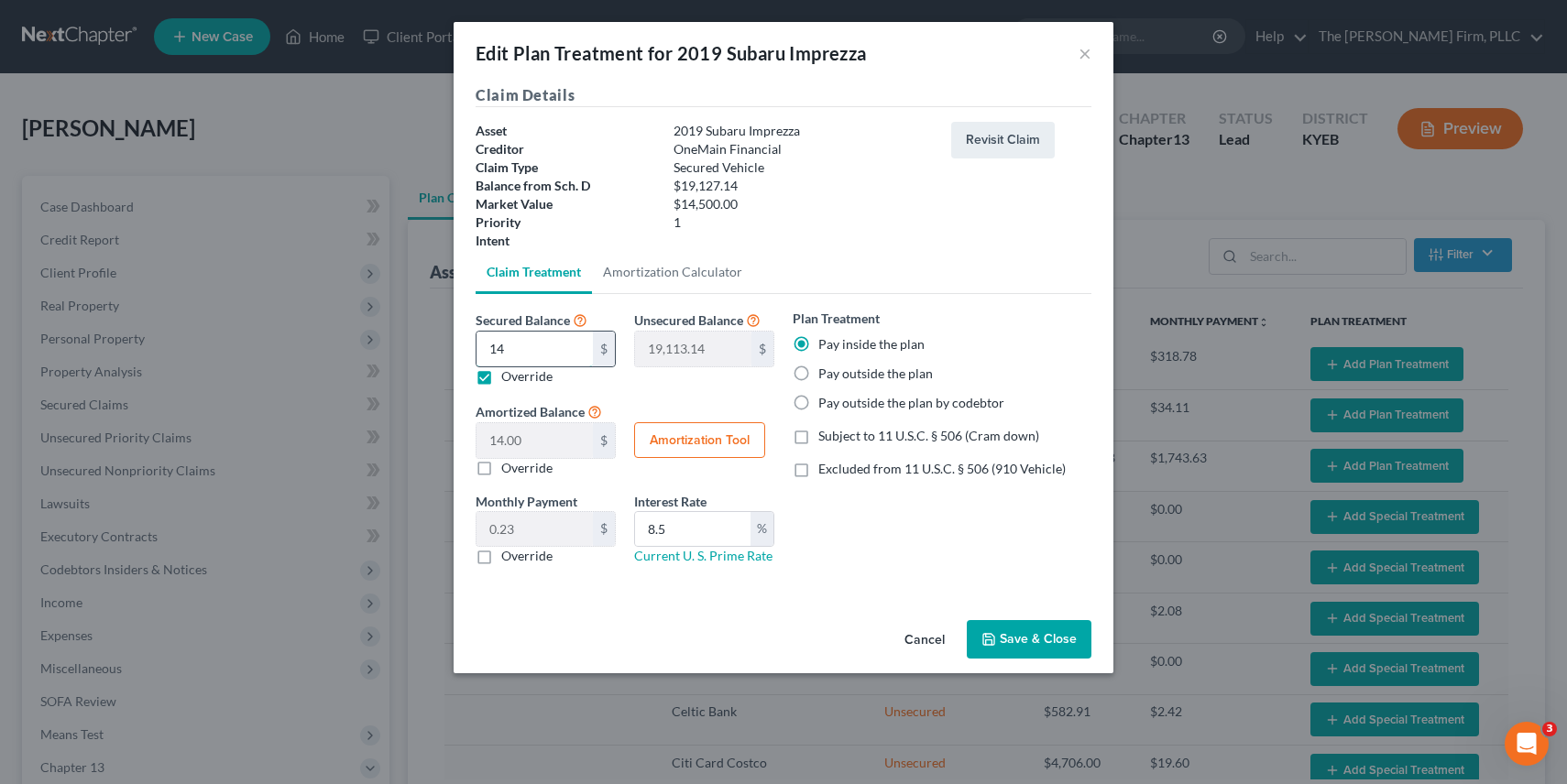
type input "145.00"
type input "2.41"
type input "1450"
type input "17,677.14"
type input "1,450.00"
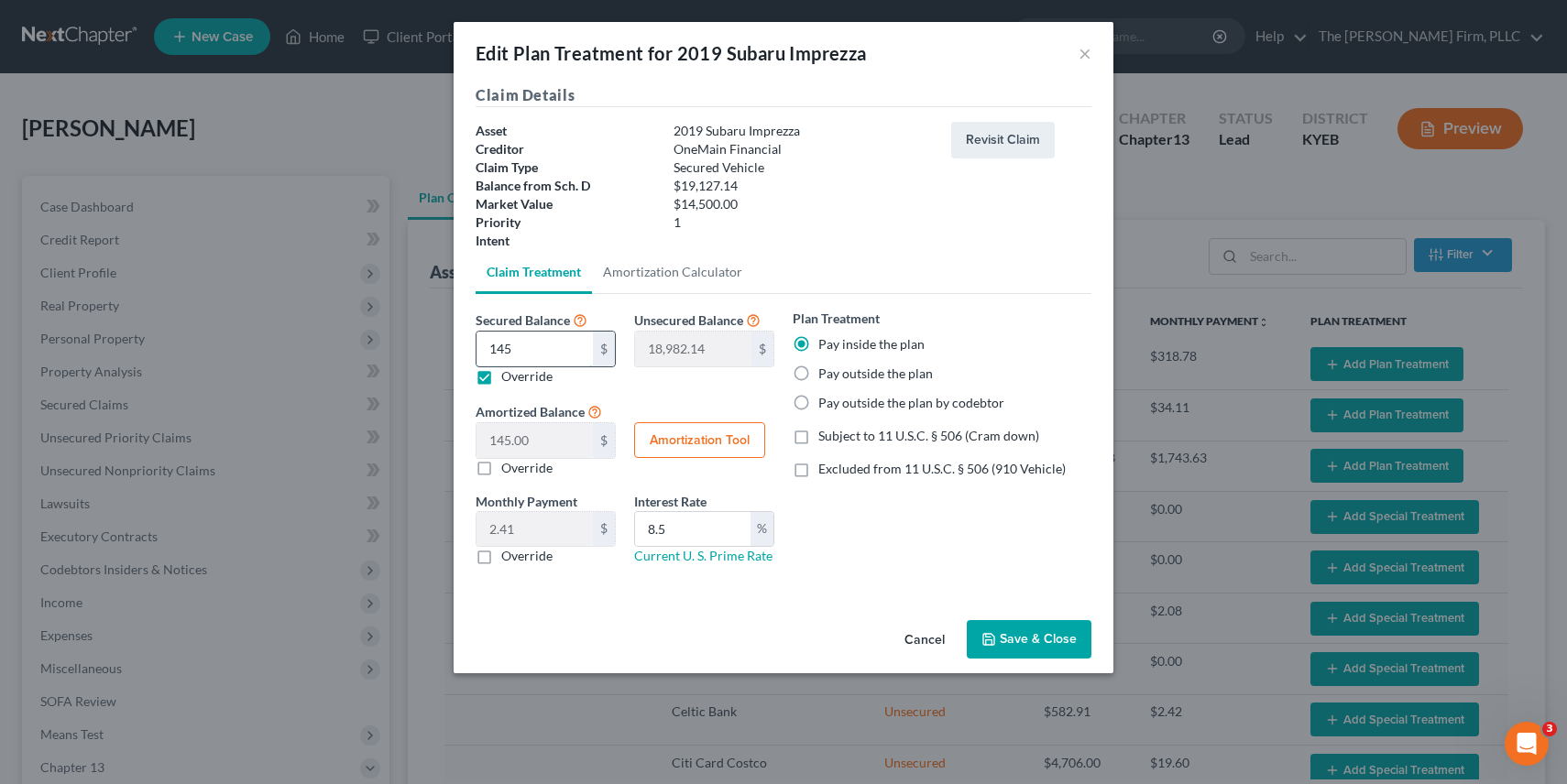
type input "24.16"
type input "1,4500"
type input "4,627.13"
type input "14,500.00"
type input "241.66"
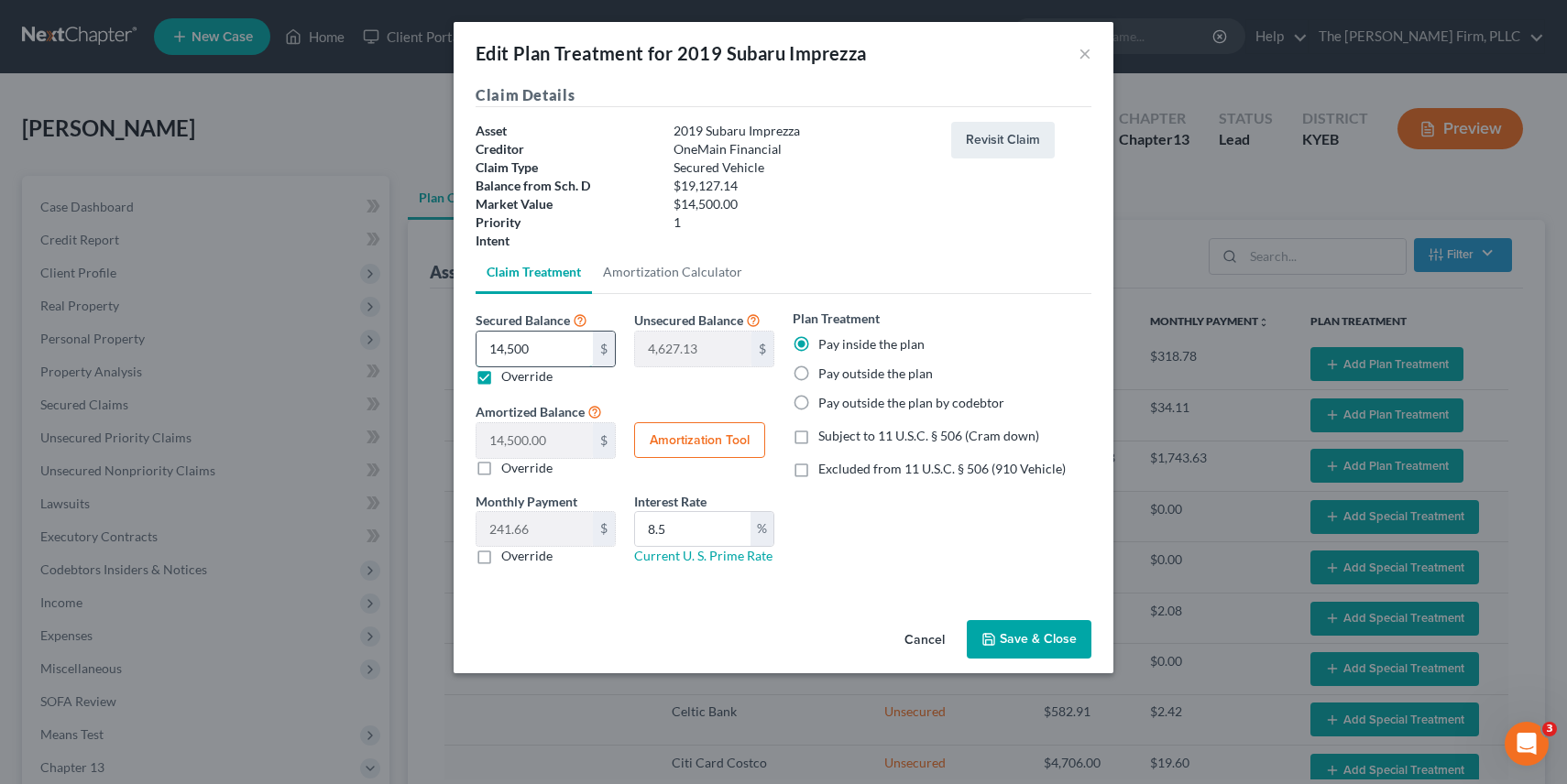
type input "14,500"
click at [818, 432] on label "Subject to 11 U.S.C. § 506 (Cram down)" at bounding box center [929, 436] width 221 height 19
click at [826, 432] on input "Subject to 11 U.S.C. § 506 (Cram down)" at bounding box center [831, 432] width 12 height 12
checkbox input "true"
click at [1051, 642] on button "Save & Close" at bounding box center [1029, 639] width 124 height 38
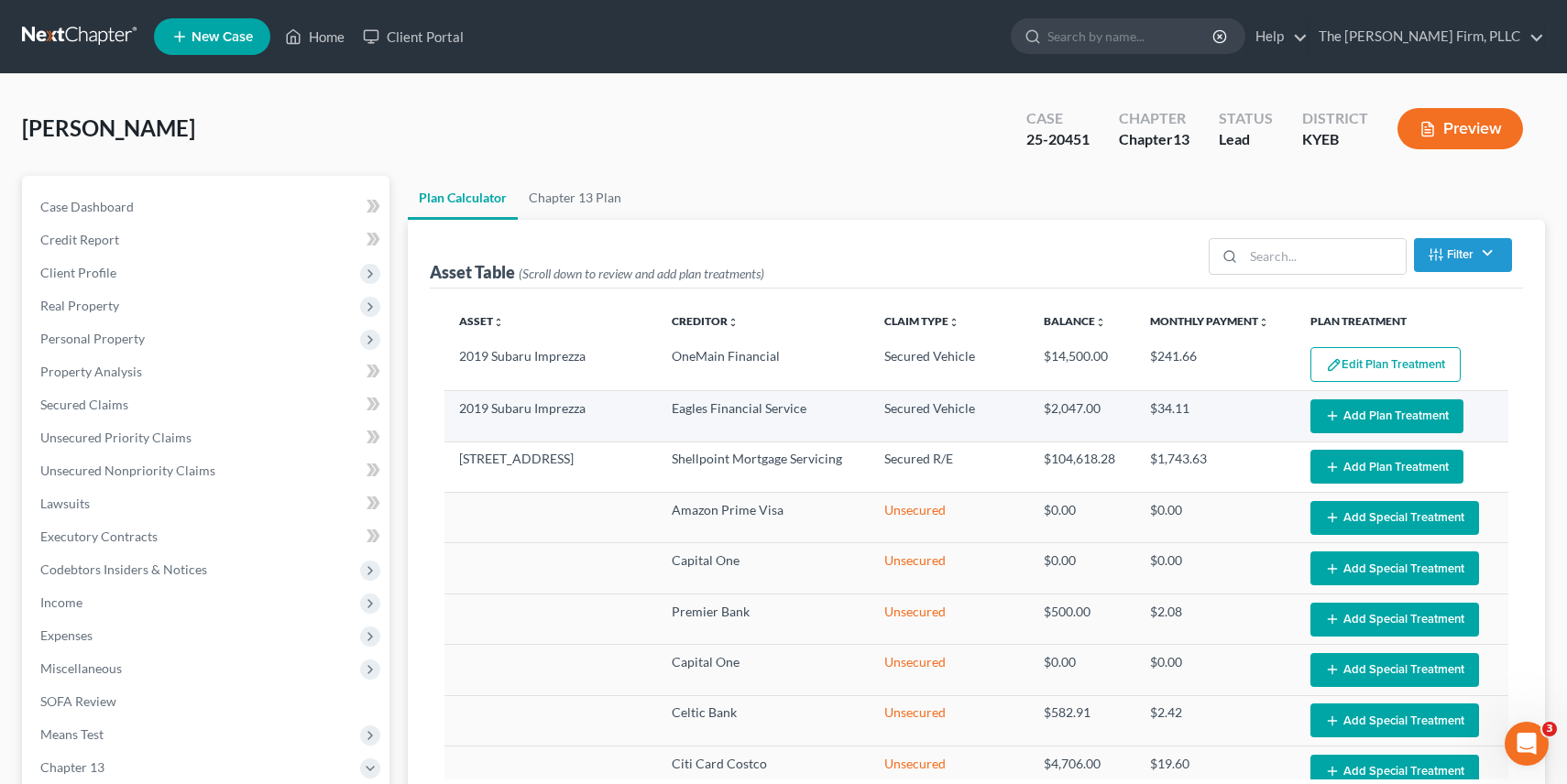
select select "59"
click at [1420, 420] on button "Add Plan Treatment" at bounding box center [1387, 416] width 154 height 34
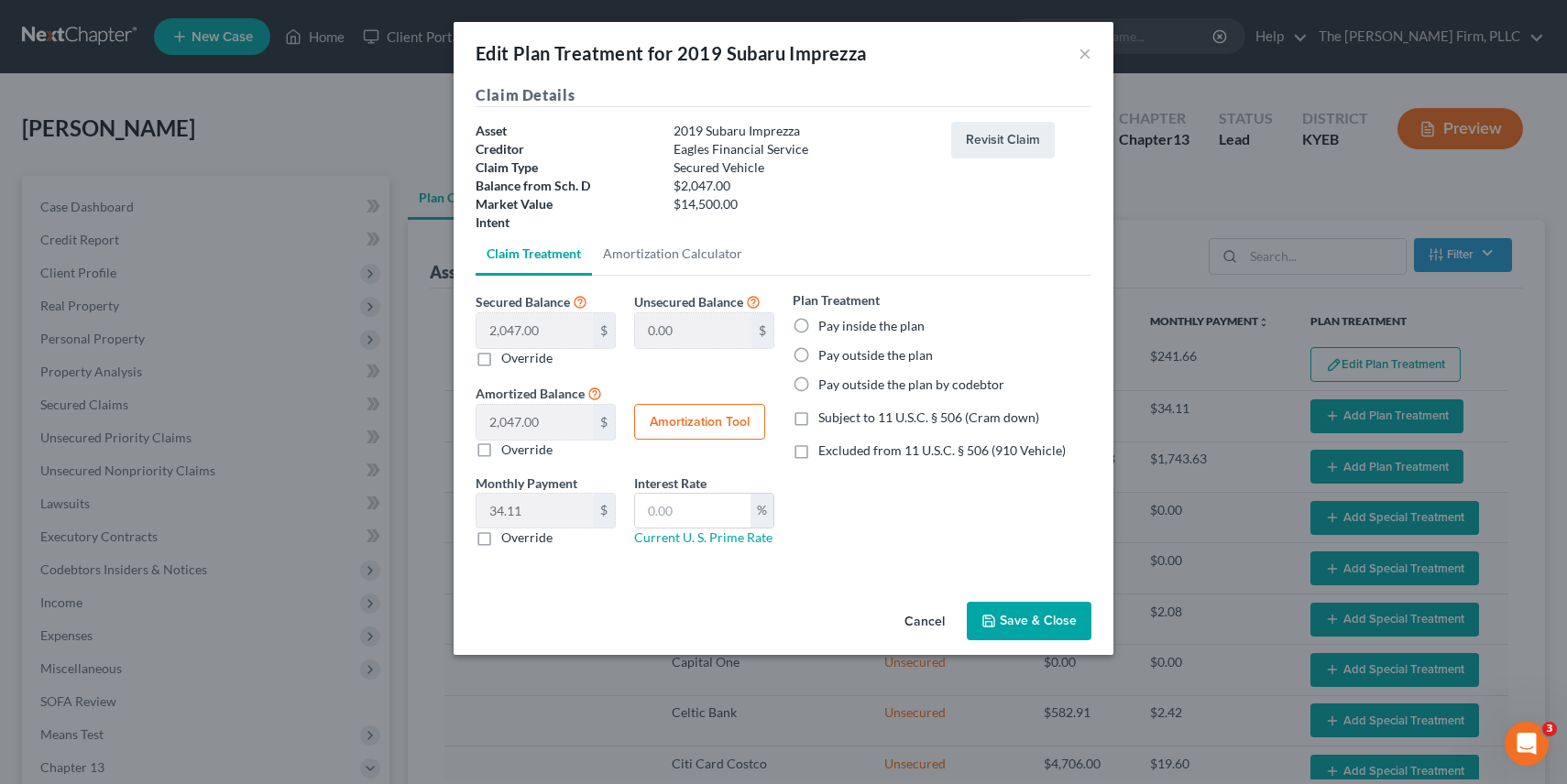
click at [502, 357] on label "Override" at bounding box center [527, 358] width 51 height 19
click at [508, 357] on input "Override" at bounding box center [514, 355] width 12 height 12
checkbox input "true"
click at [505, 334] on input "text" at bounding box center [535, 330] width 116 height 35
type input "0"
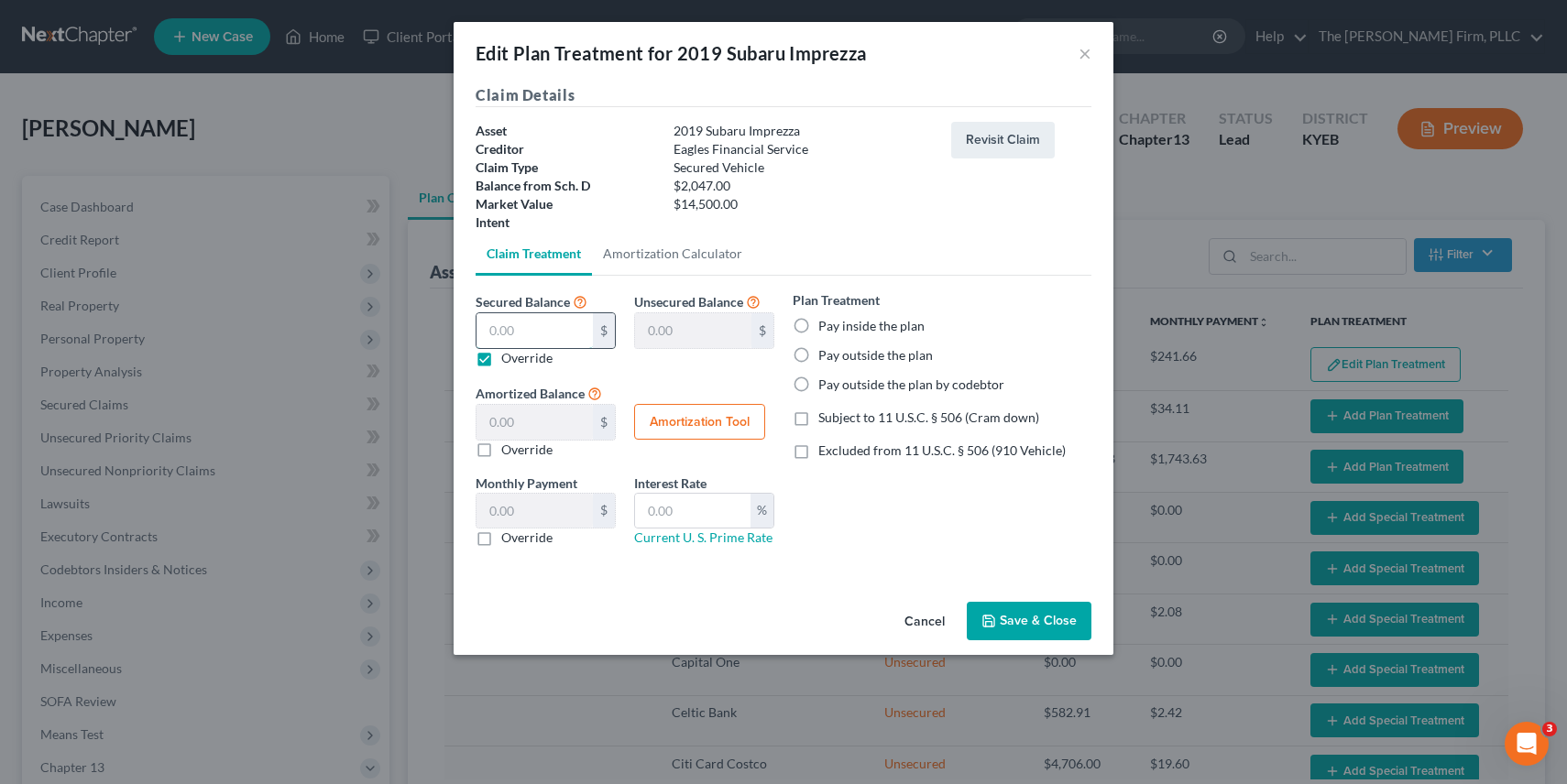
type input "2,047.00"
type input "0.00"
type input "0"
click at [818, 419] on label "Subject to 11 U.S.C. § 506 (Cram down)" at bounding box center [929, 418] width 221 height 19
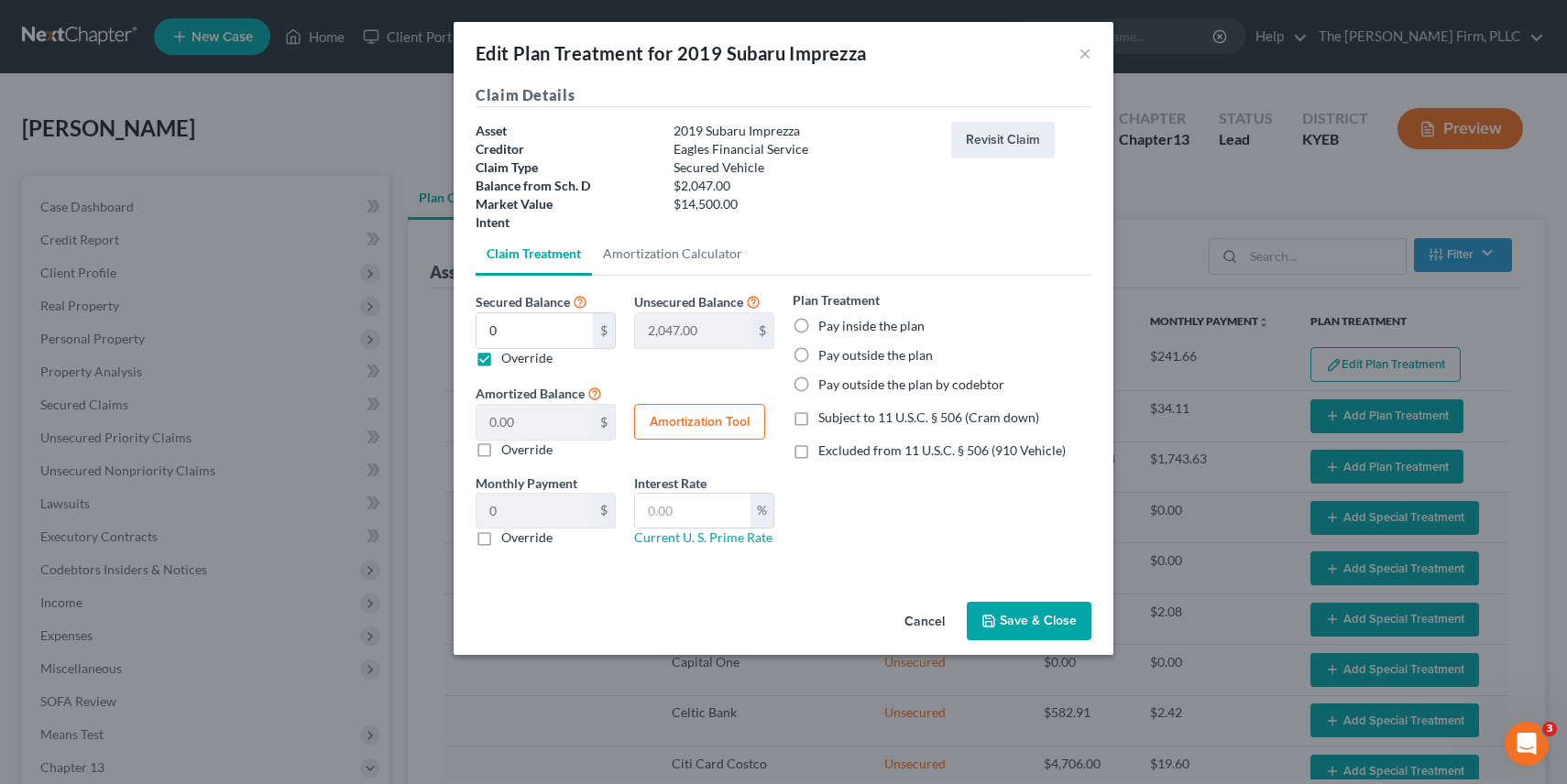
click at [826, 419] on input "Subject to 11 U.S.C. § 506 (Cram down)" at bounding box center [831, 414] width 12 height 12
checkbox input "true"
click at [1028, 627] on button "Save & Close" at bounding box center [1029, 620] width 124 height 38
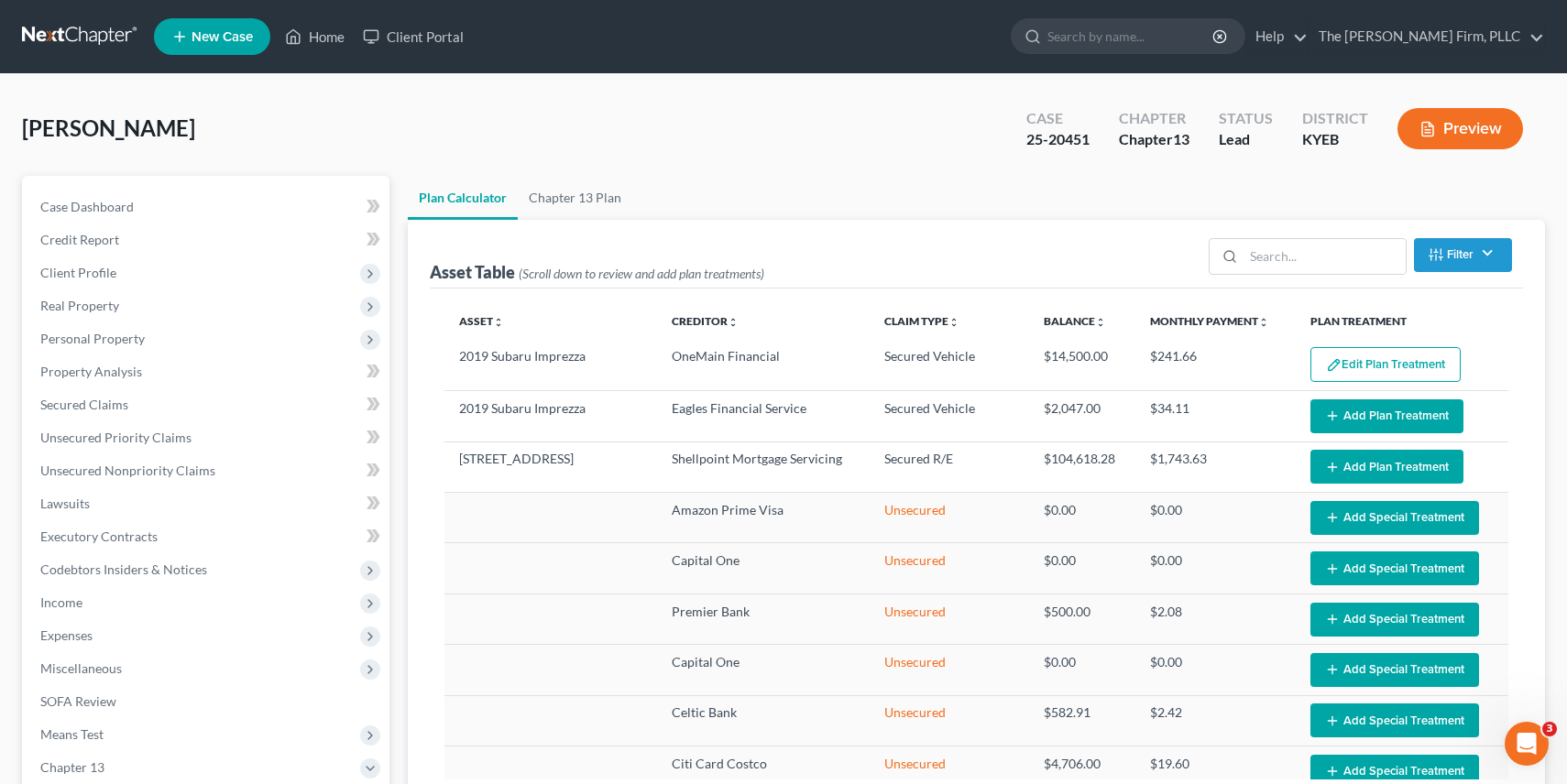
select select "59"
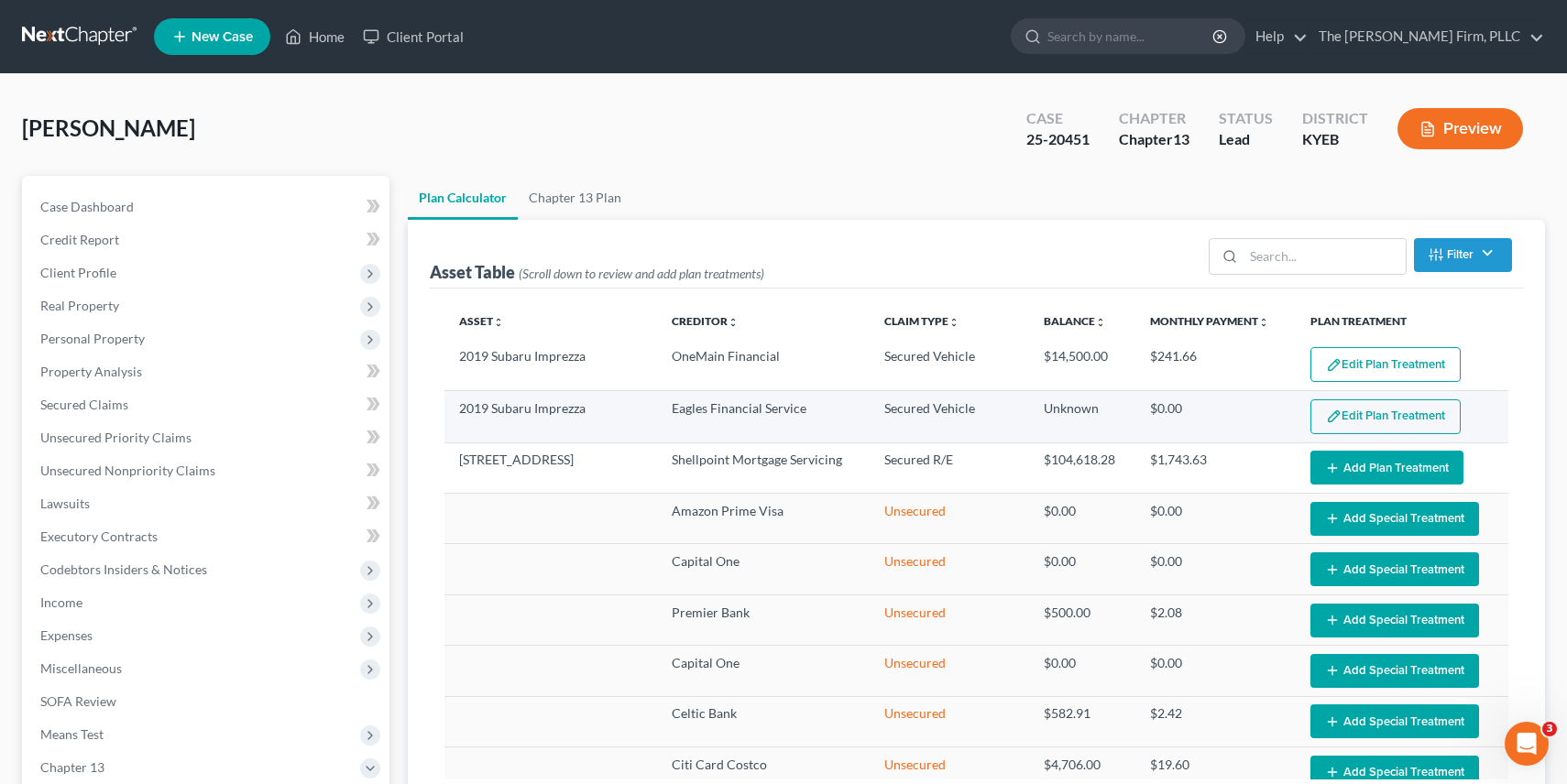
click at [1353, 420] on button "Edit Plan Treatment" at bounding box center [1385, 416] width 151 height 35
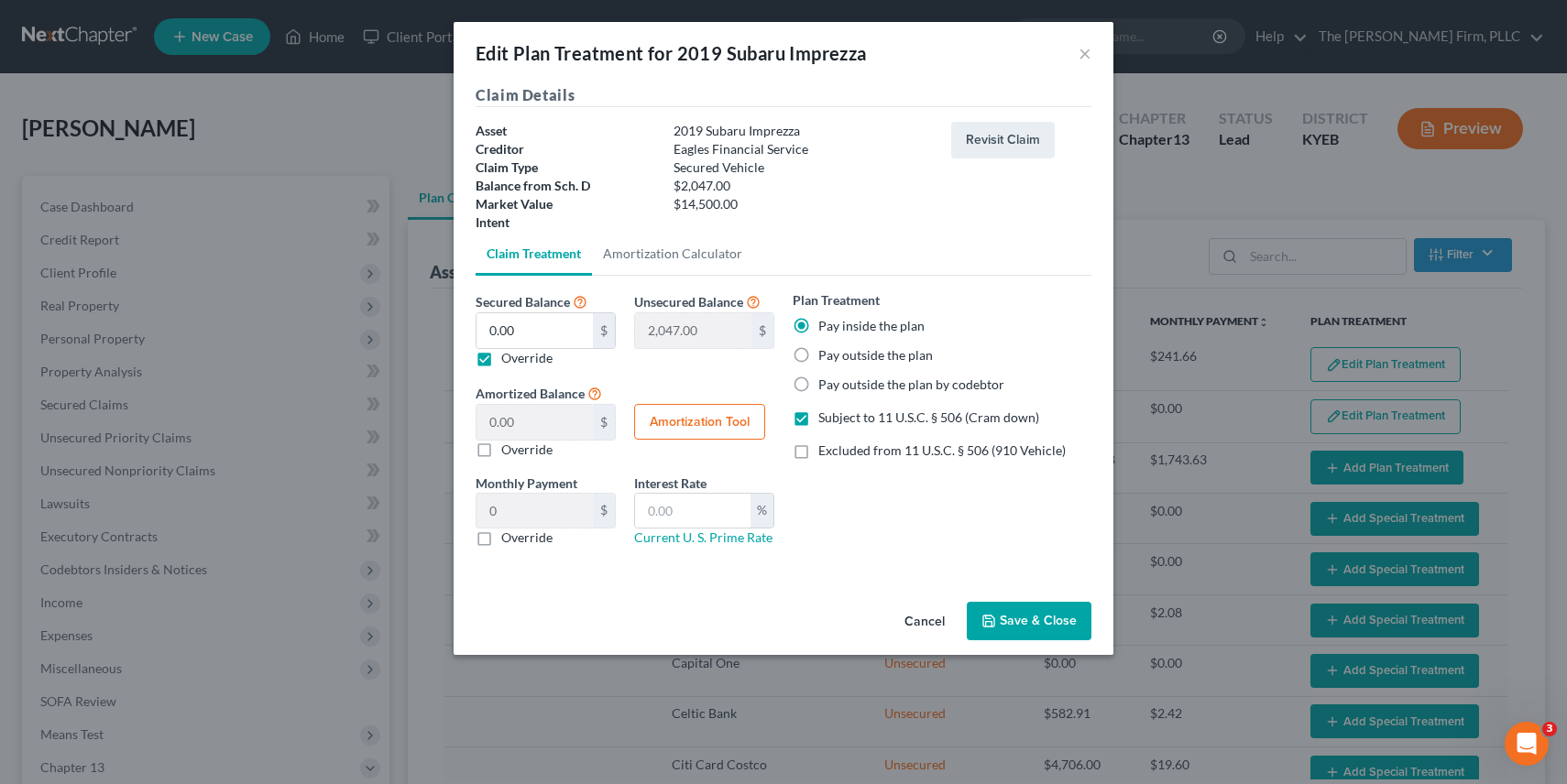
click at [1018, 621] on button "Save & Close" at bounding box center [1029, 620] width 124 height 38
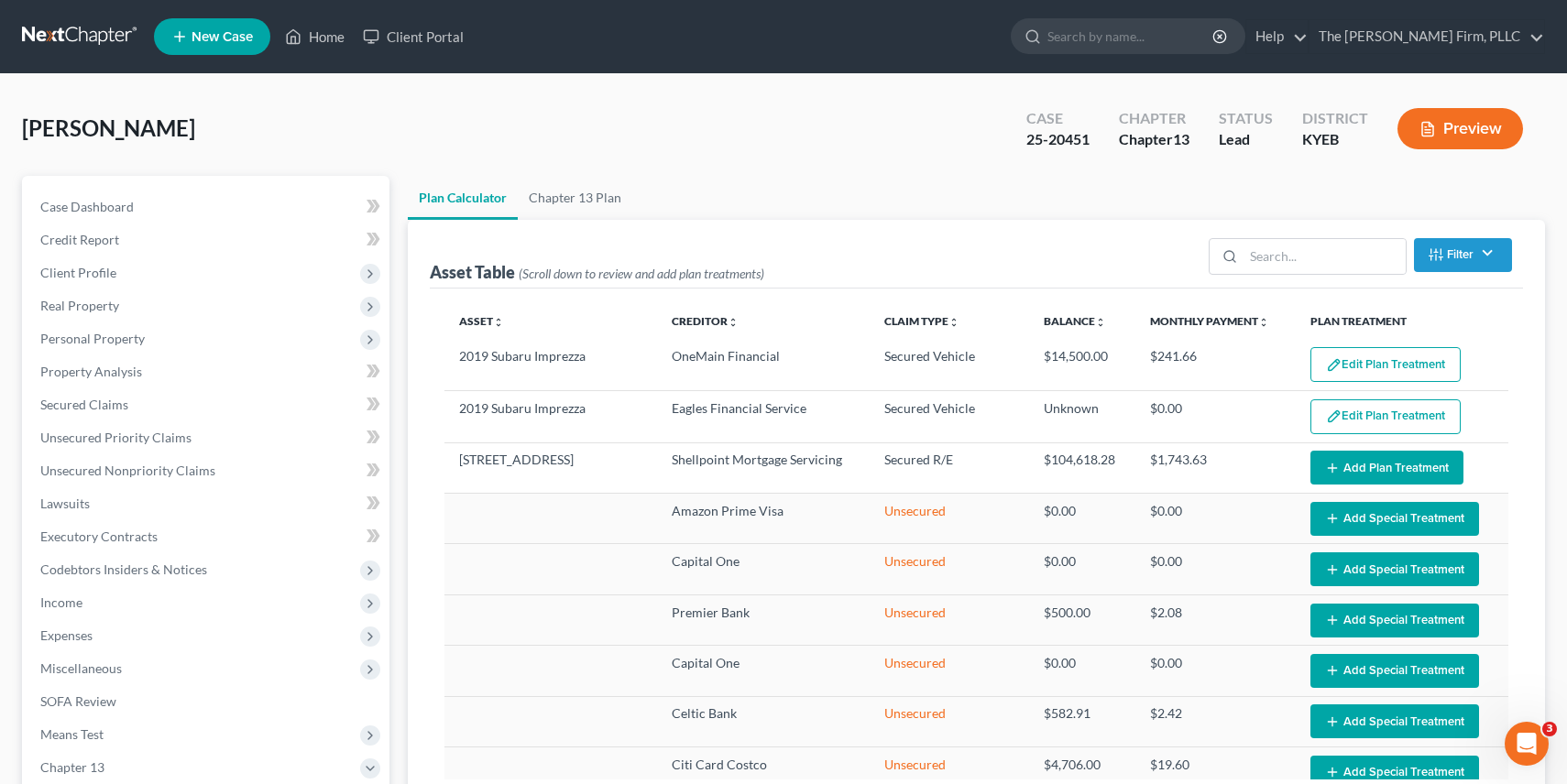
select select "59"
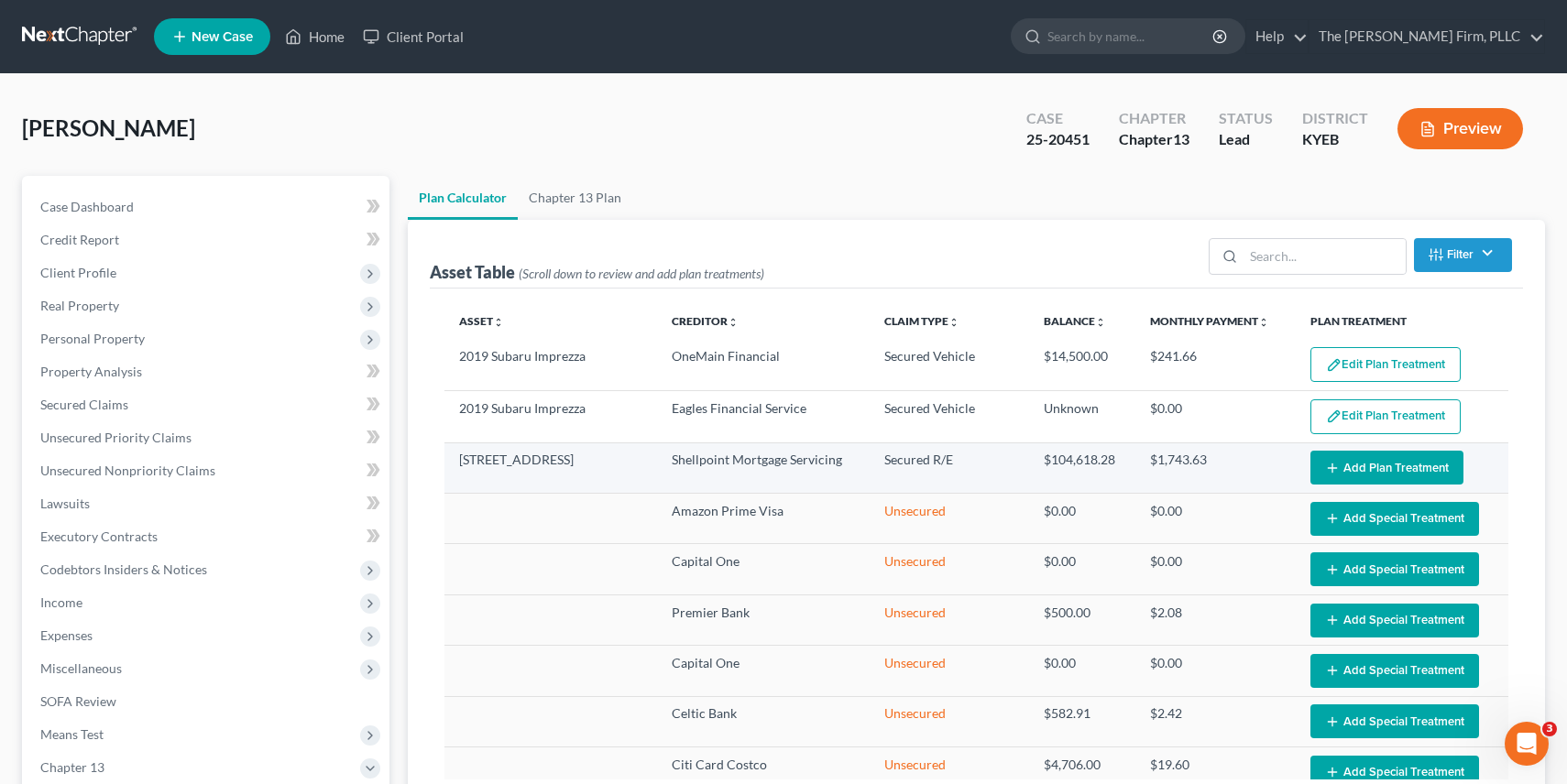
click at [1352, 462] on button "Add Plan Treatment" at bounding box center [1387, 468] width 154 height 34
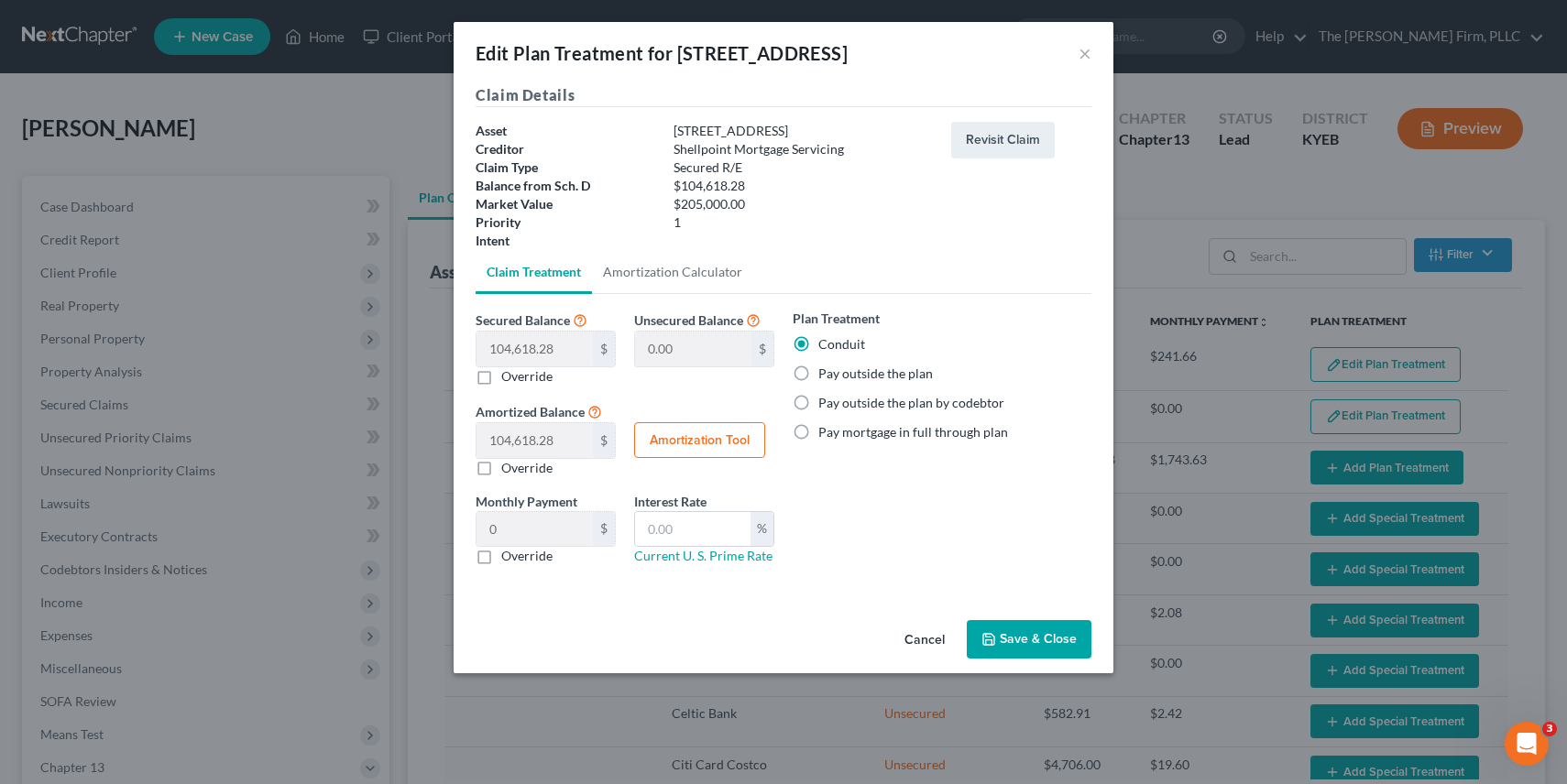
click at [818, 371] on label "Pay outside the plan" at bounding box center [875, 374] width 114 height 19
click at [826, 371] on input "Pay outside the plan" at bounding box center [831, 370] width 12 height 12
radio input "true"
